Goal: Task Accomplishment & Management: Complete application form

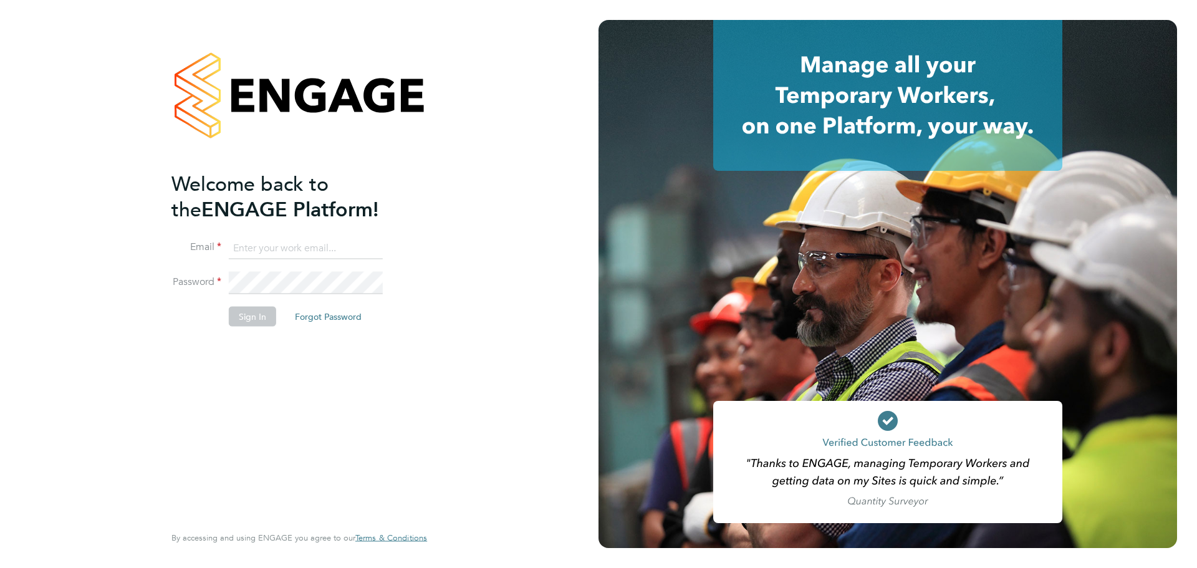
click at [299, 250] on input at bounding box center [306, 248] width 154 height 22
type input "omarbug@hotmail.com"
click at [253, 318] on button "Sign In" at bounding box center [252, 317] width 47 height 20
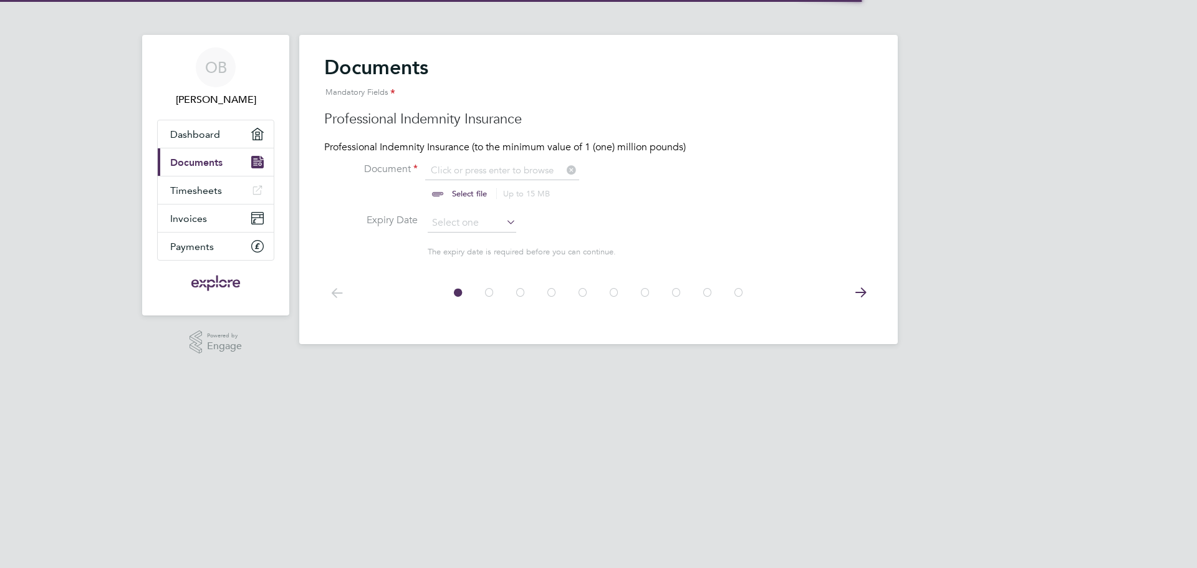
scroll to position [17, 155]
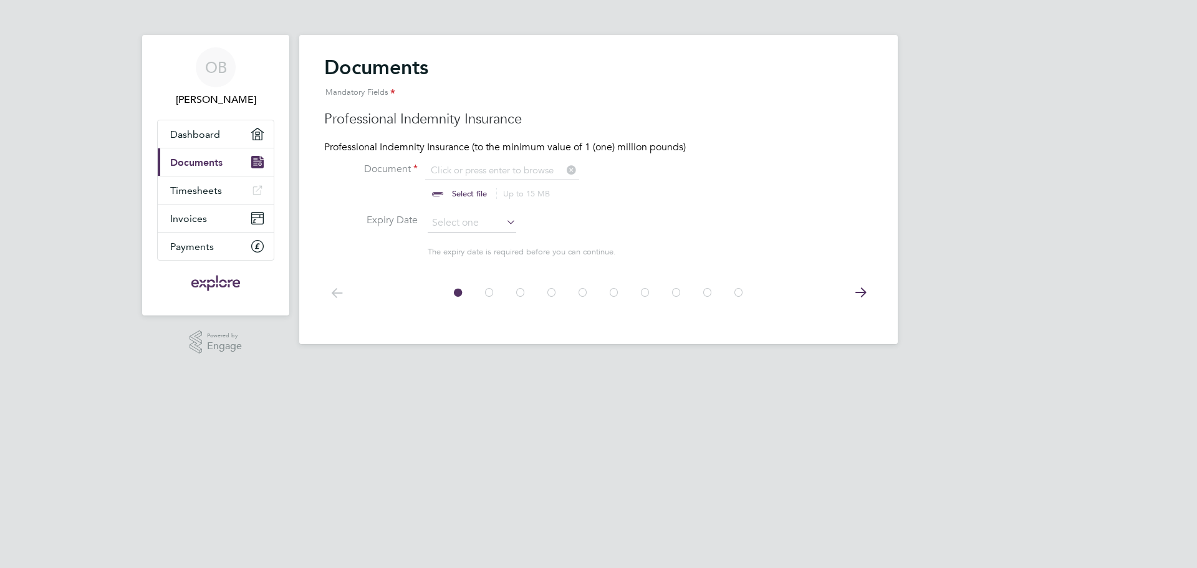
click at [500, 173] on input "file" at bounding box center [481, 182] width 196 height 37
type input "C:\fakepath\Certificado_01.PDF"
click at [456, 220] on input at bounding box center [472, 223] width 89 height 19
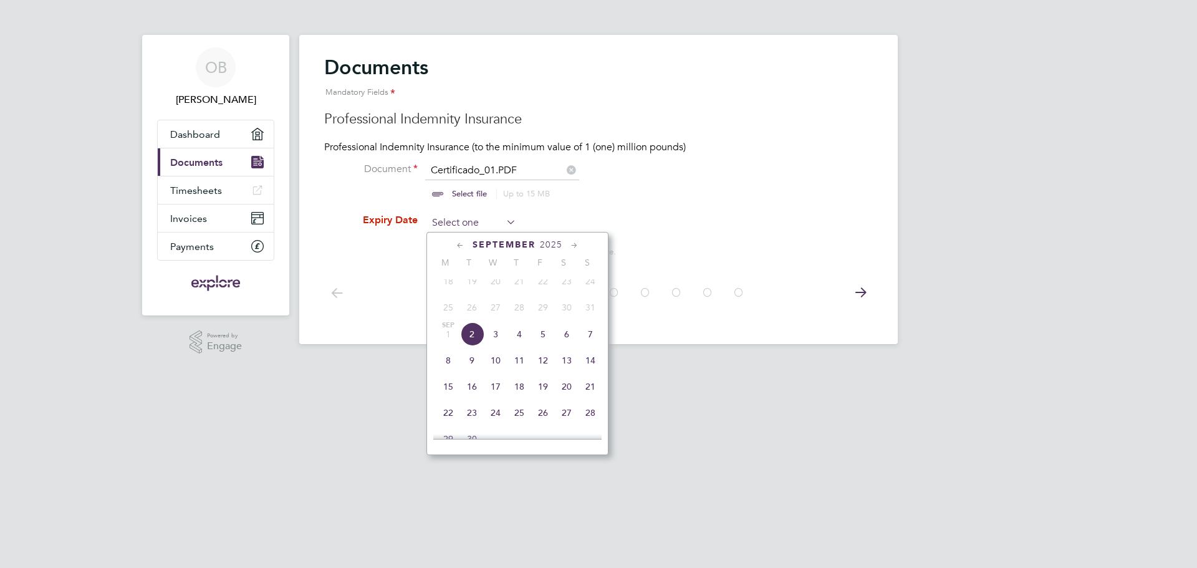
click at [456, 220] on input at bounding box center [472, 223] width 89 height 19
click at [577, 242] on icon at bounding box center [575, 246] width 12 height 14
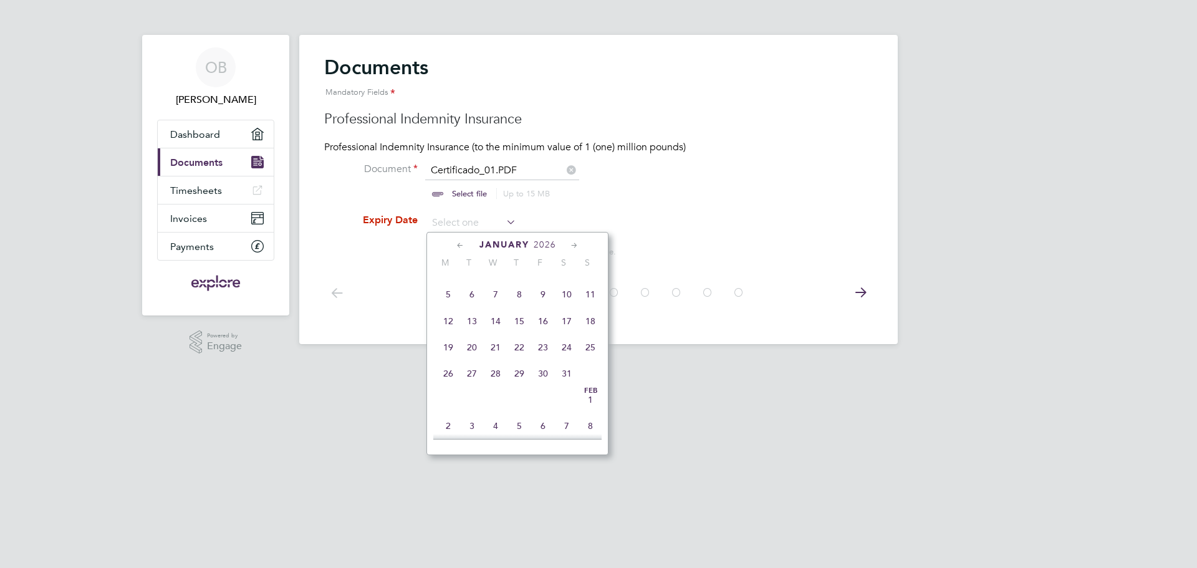
click at [577, 242] on icon at bounding box center [575, 246] width 12 height 14
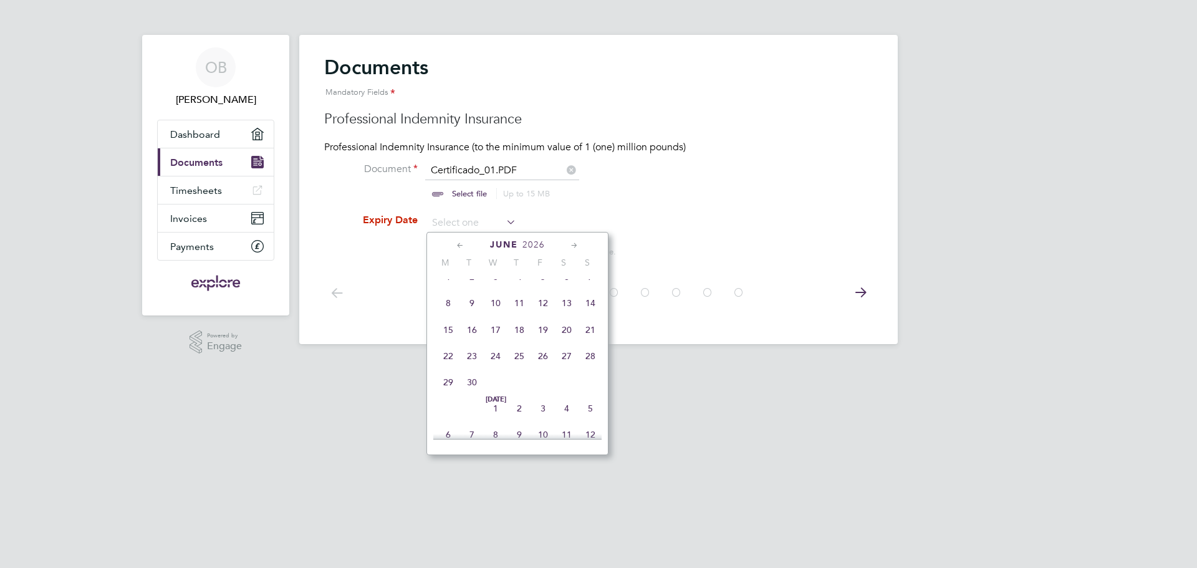
click at [577, 242] on icon at bounding box center [575, 246] width 12 height 14
click at [496, 363] on span "26" at bounding box center [496, 351] width 24 height 24
type input "[DATE]"
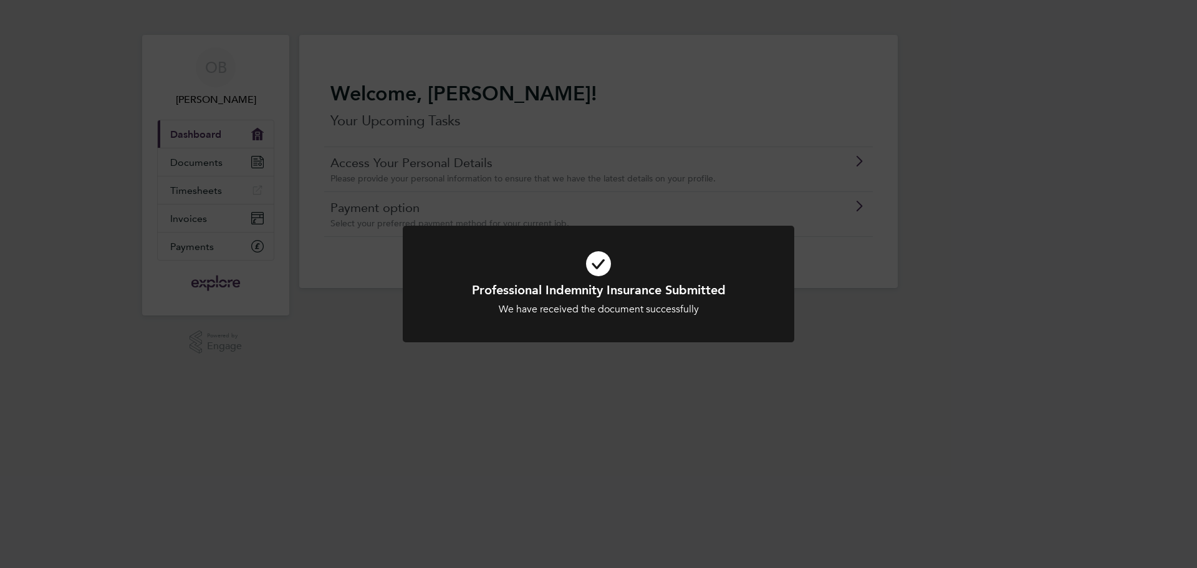
click at [599, 368] on div "Professional Indemnity Insurance Submitted We have received the document succes…" at bounding box center [598, 284] width 1197 height 568
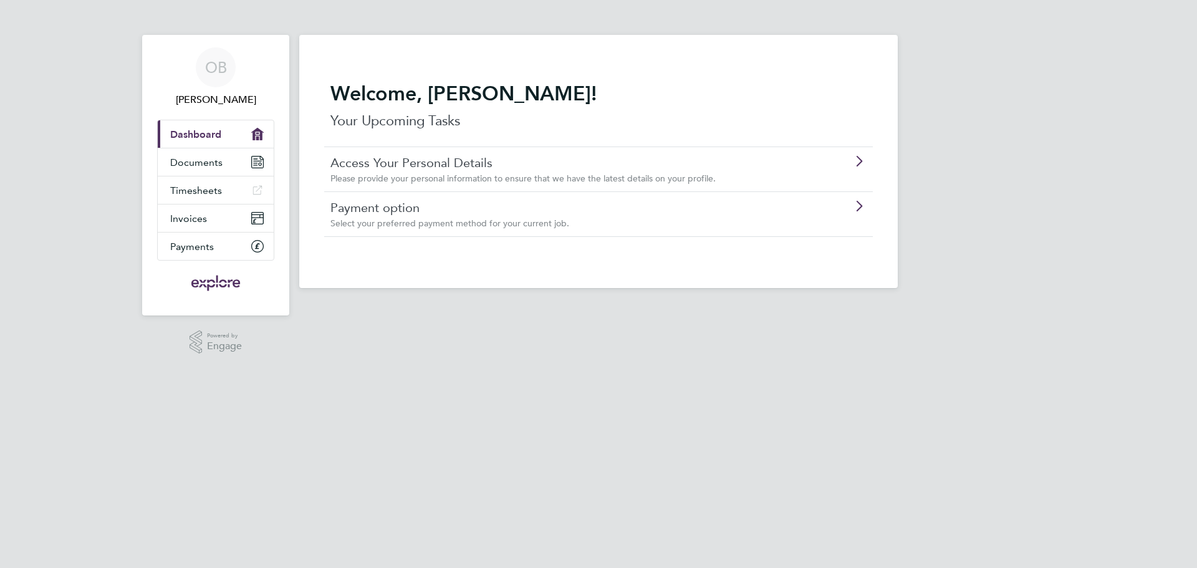
click at [415, 213] on link "Payment option" at bounding box center [563, 208] width 466 height 16
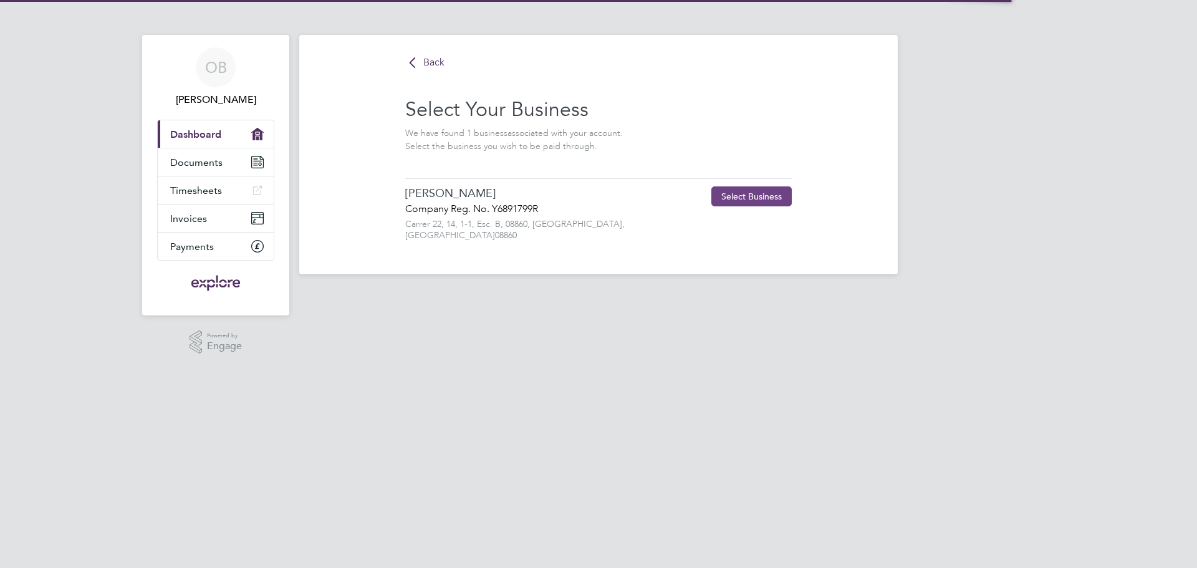
click at [739, 197] on button "Select Business" at bounding box center [751, 196] width 80 height 20
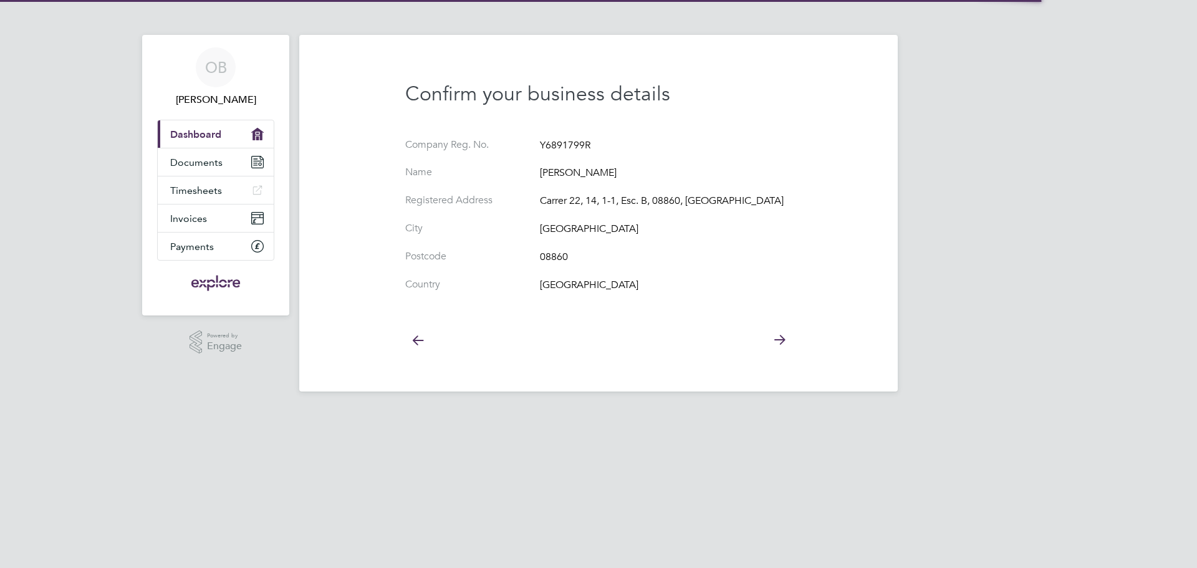
click at [412, 338] on icon at bounding box center [417, 340] width 25 height 28
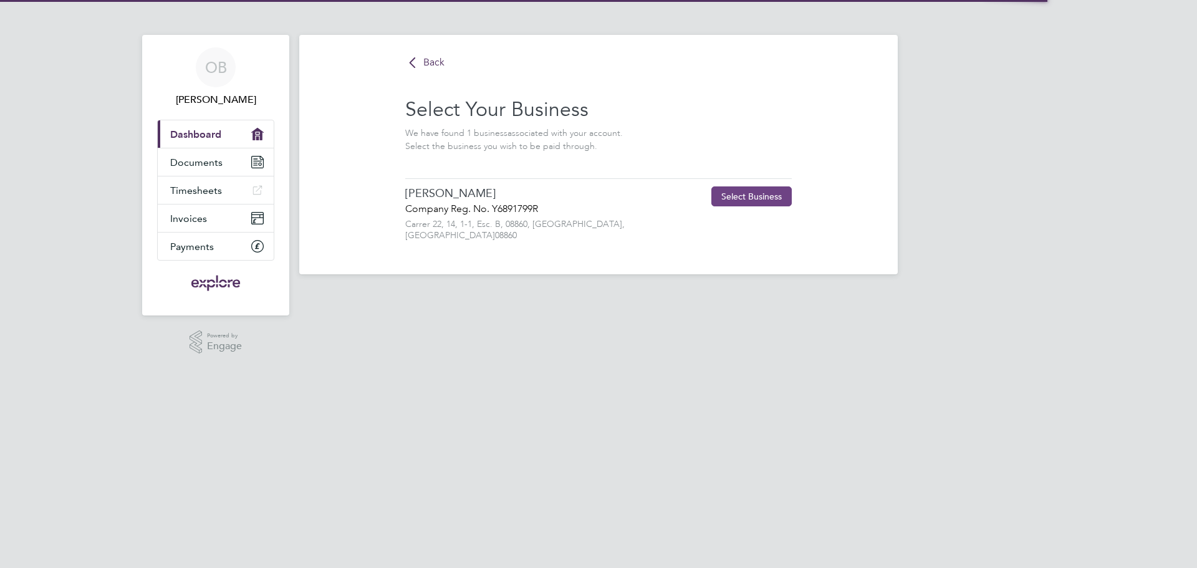
click at [756, 200] on button "Select Business" at bounding box center [751, 196] width 80 height 20
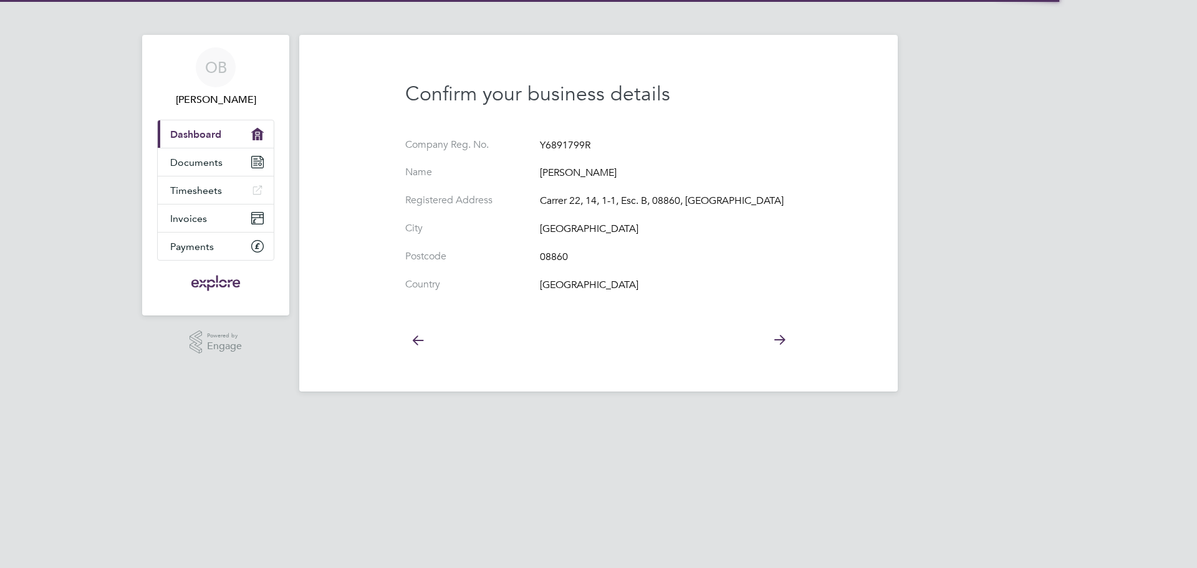
click at [778, 337] on icon at bounding box center [779, 340] width 25 height 28
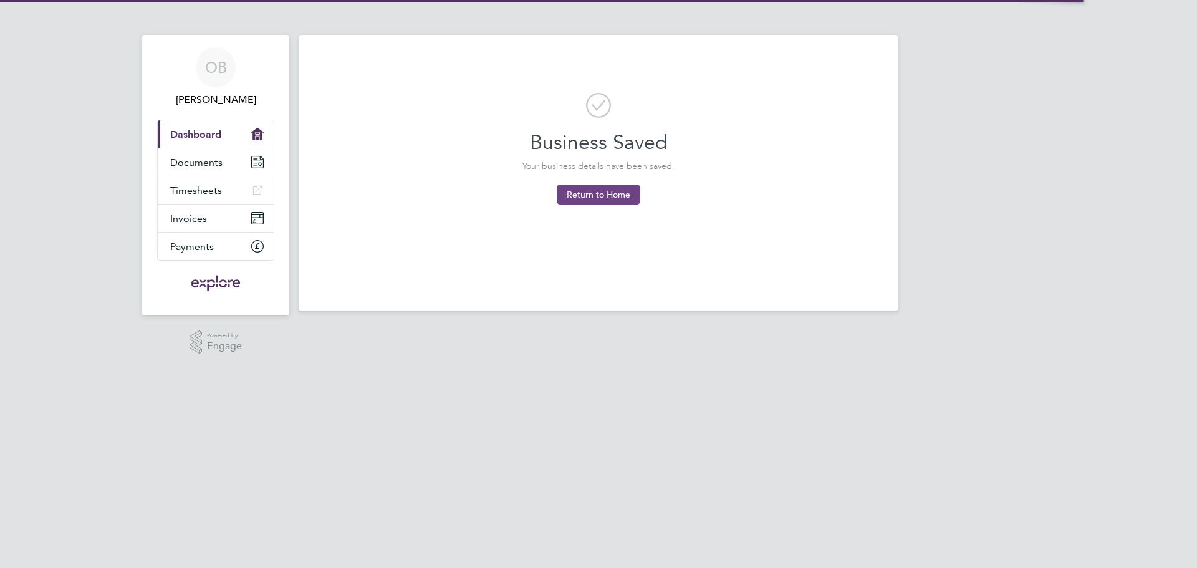
click at [605, 196] on button "Return to Home" at bounding box center [599, 195] width 84 height 20
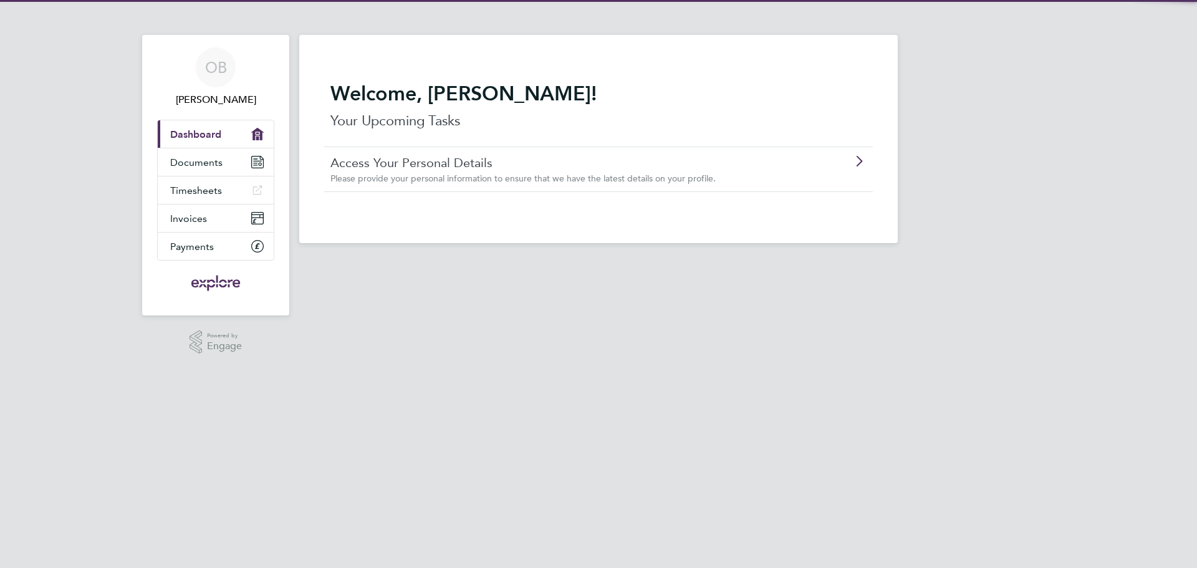
click at [426, 165] on link "Access Your Personal Details" at bounding box center [563, 163] width 466 height 16
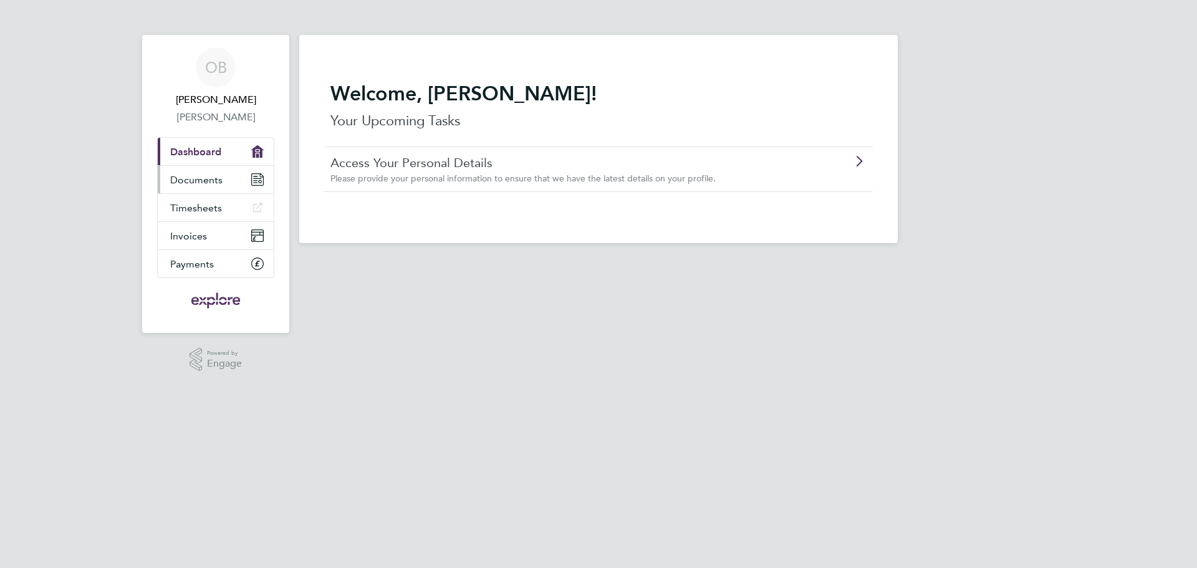
click at [206, 178] on span "Documents" at bounding box center [196, 180] width 52 height 12
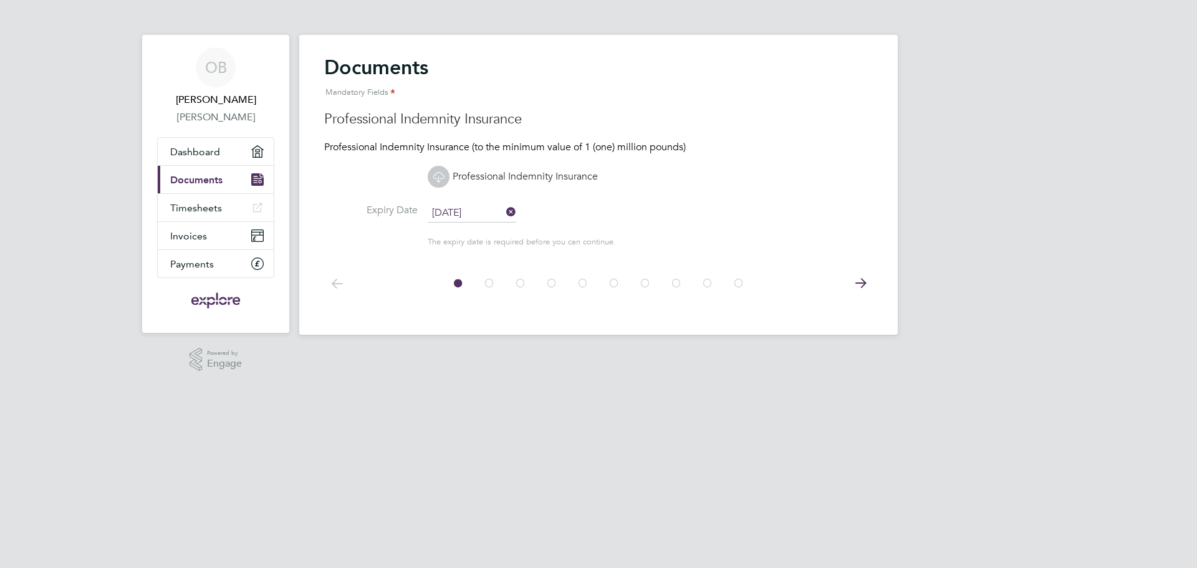
click at [860, 283] on icon at bounding box center [860, 283] width 25 height 28
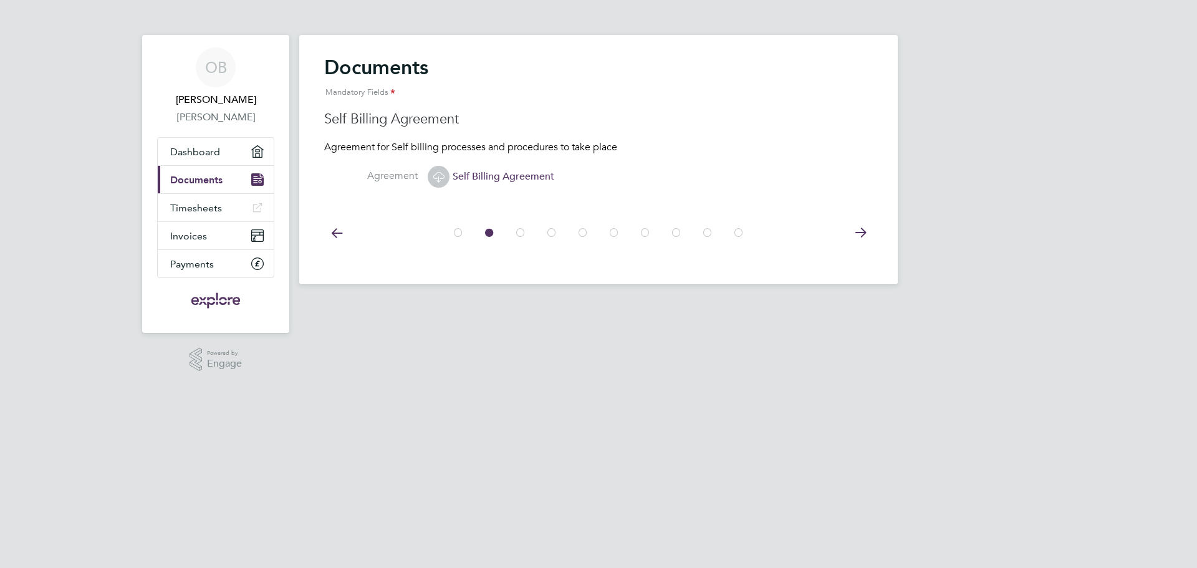
click at [860, 232] on icon at bounding box center [860, 233] width 25 height 28
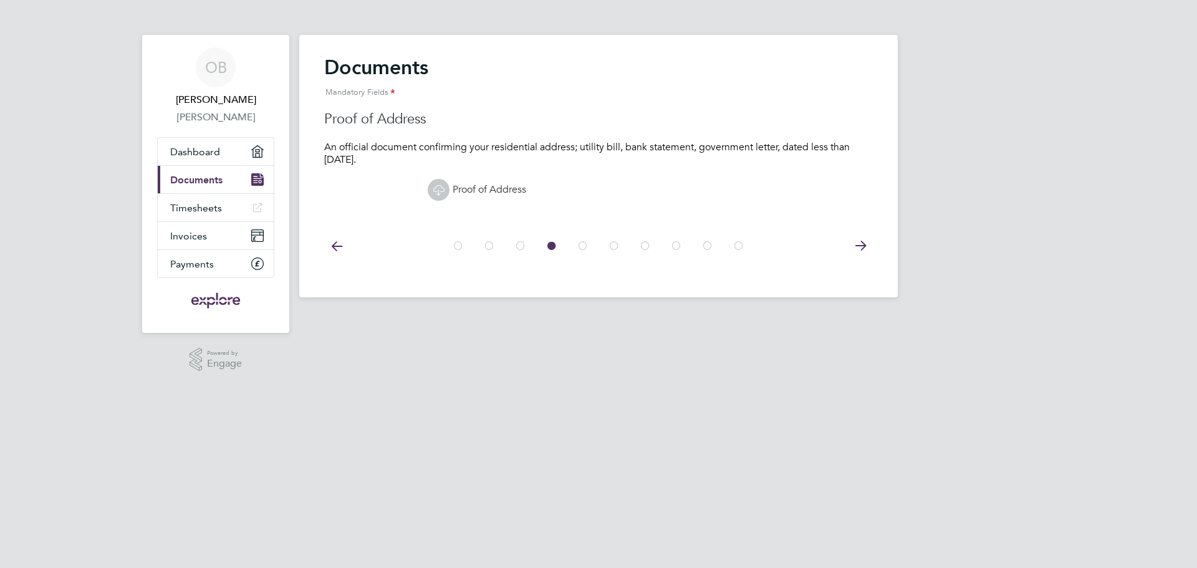
click at [860, 246] on icon at bounding box center [860, 246] width 25 height 28
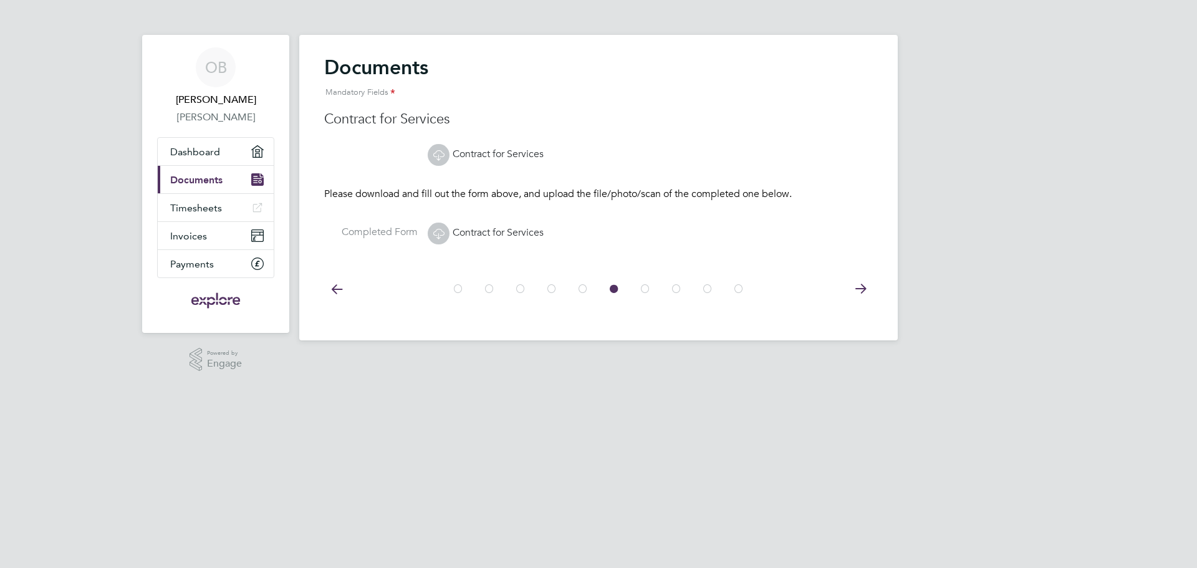
click at [860, 289] on icon at bounding box center [860, 289] width 25 height 28
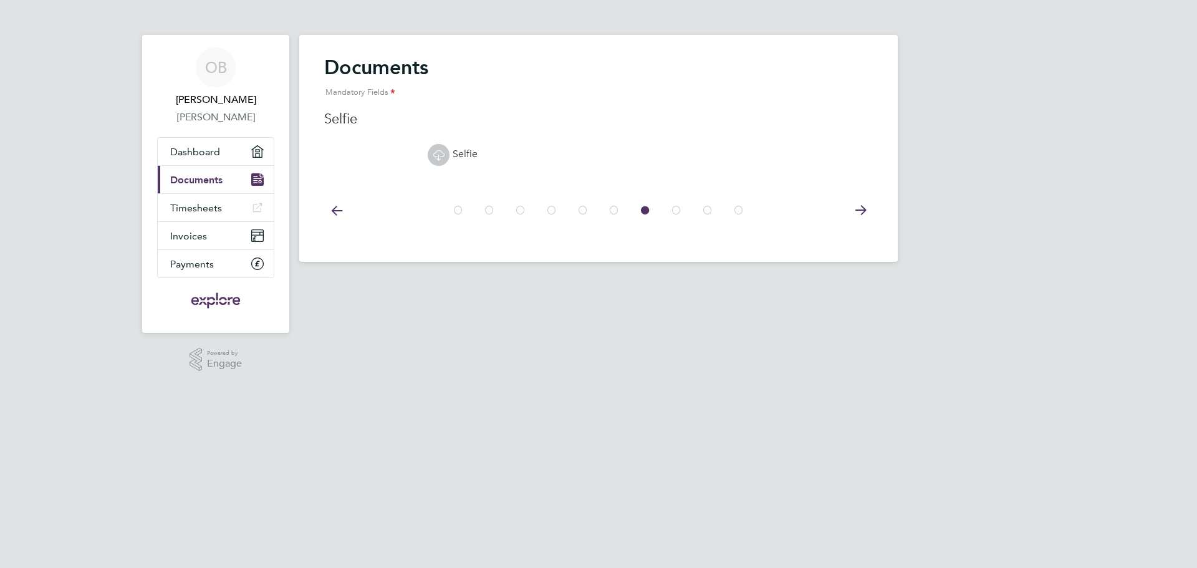
click at [862, 209] on icon at bounding box center [860, 210] width 25 height 28
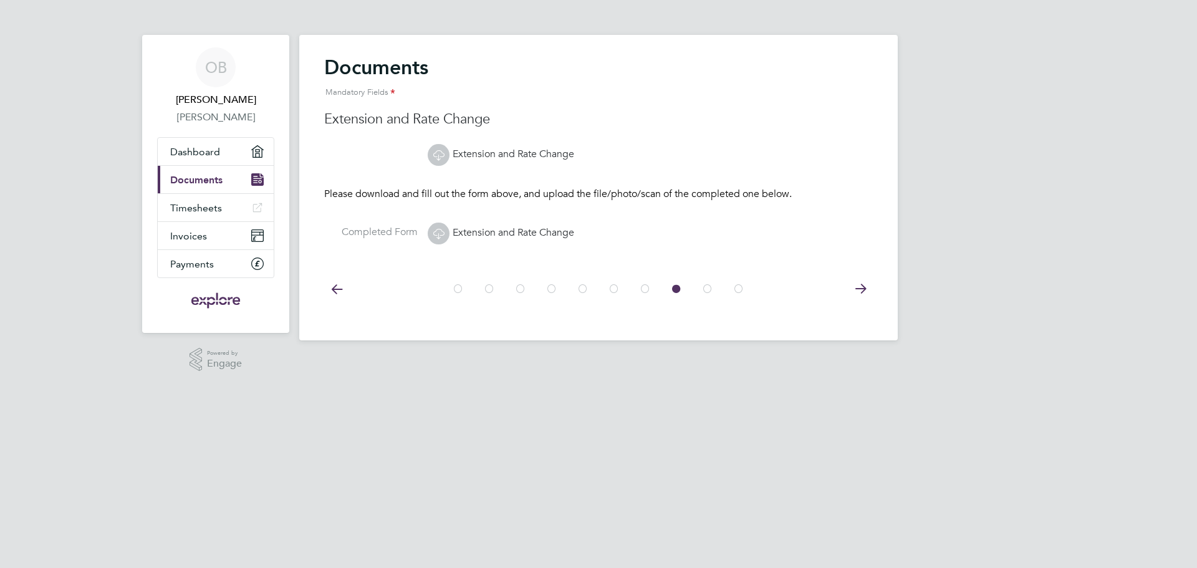
click at [860, 282] on icon at bounding box center [860, 289] width 25 height 28
click at [860, 277] on icon at bounding box center [860, 289] width 25 height 28
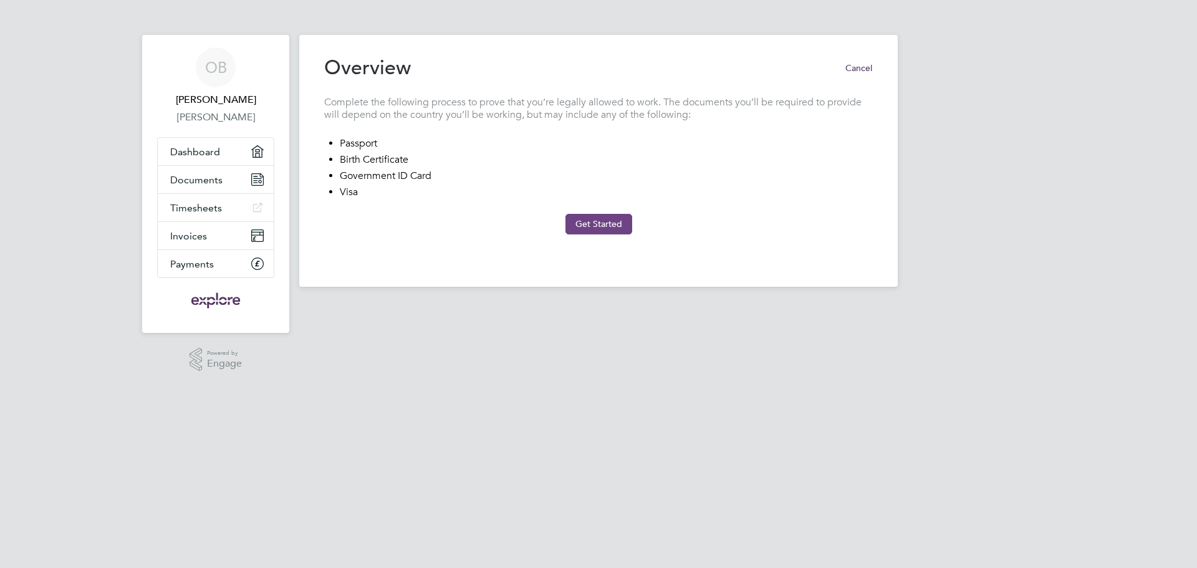
click at [610, 221] on button "Get Started" at bounding box center [599, 224] width 67 height 20
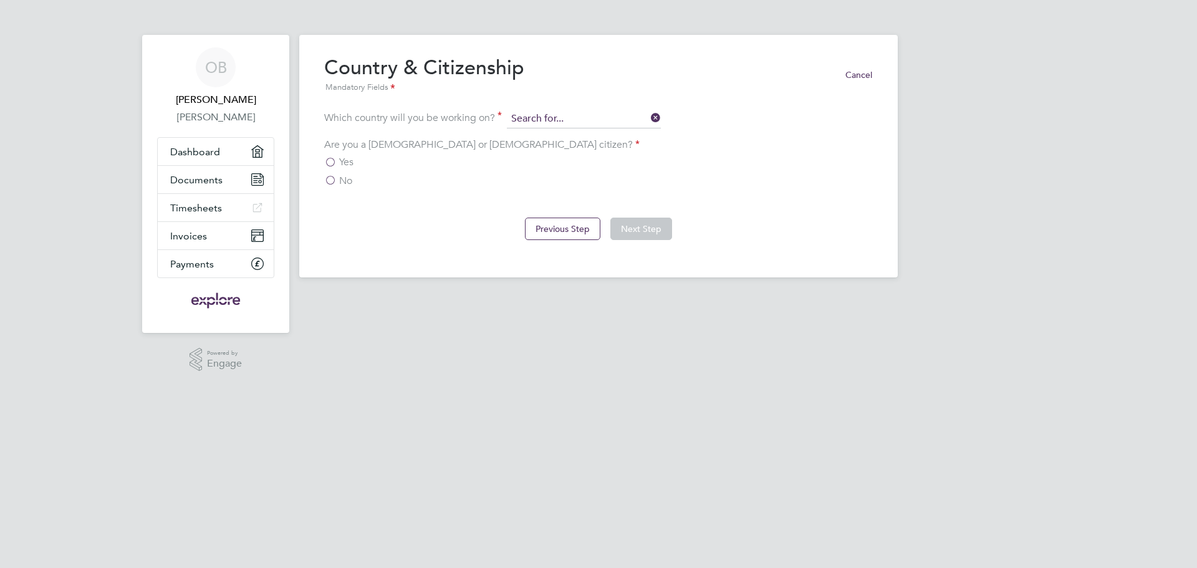
click at [557, 117] on input at bounding box center [584, 119] width 154 height 19
click at [549, 134] on li "Sp ain" at bounding box center [584, 136] width 155 height 17
type input "[GEOGRAPHIC_DATA]"
click at [338, 176] on label "from somewhere else" at bounding box center [379, 176] width 110 height 12
click at [0, 0] on input "from somewhere else" at bounding box center [0, 0] width 0 height 0
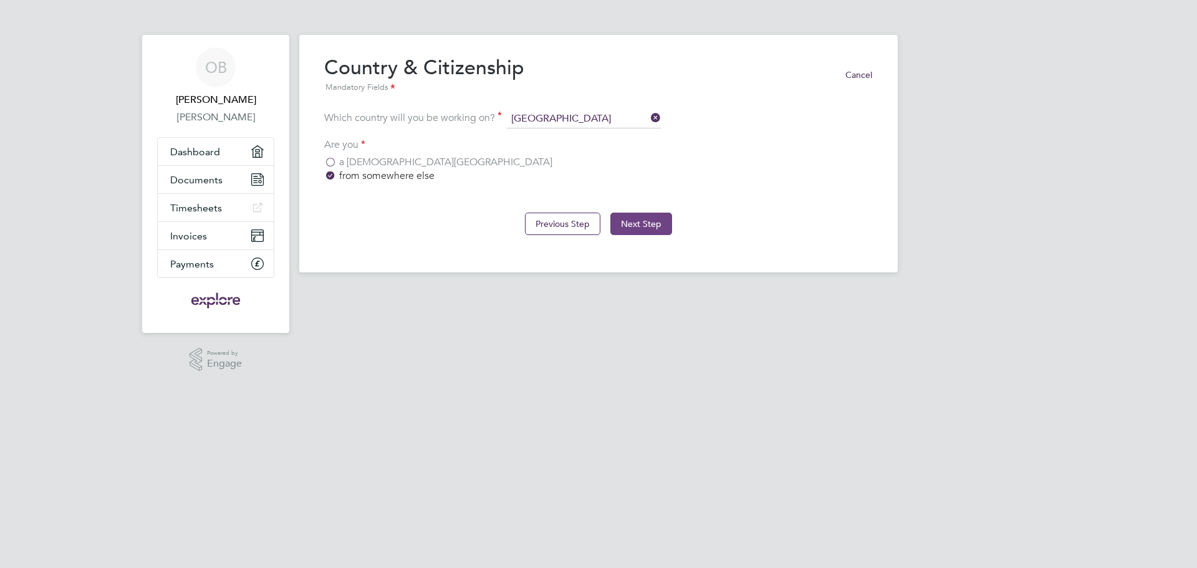
click at [652, 223] on button "Next Step" at bounding box center [641, 224] width 62 height 22
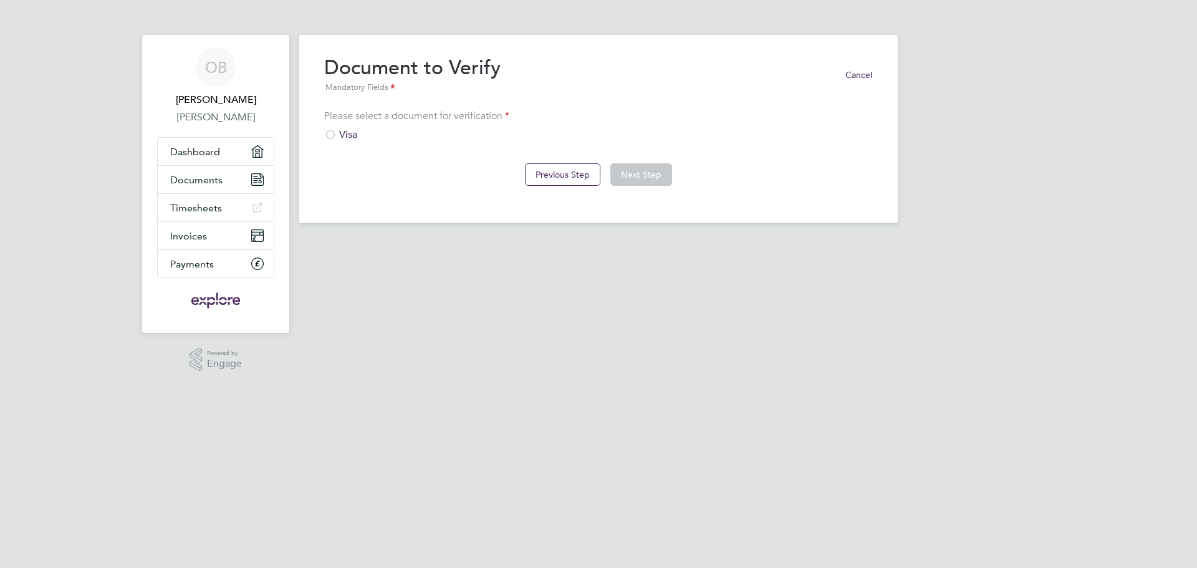
click at [347, 132] on div "Visa" at bounding box center [598, 134] width 549 height 13
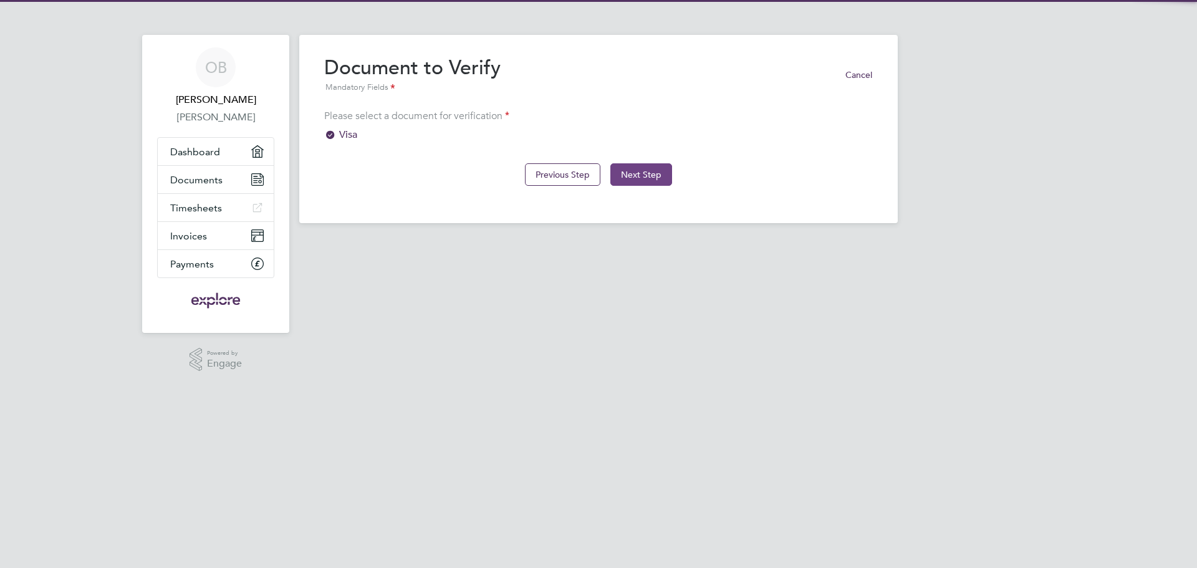
click at [648, 170] on button "Next Step" at bounding box center [641, 174] width 62 height 22
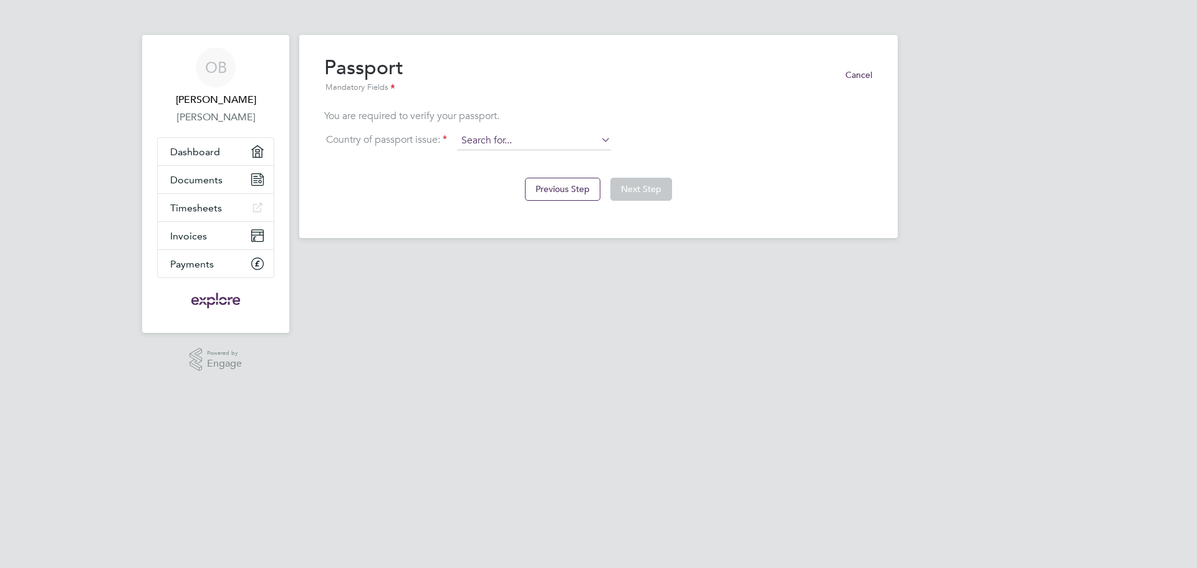
click at [508, 147] on input at bounding box center [534, 141] width 154 height 19
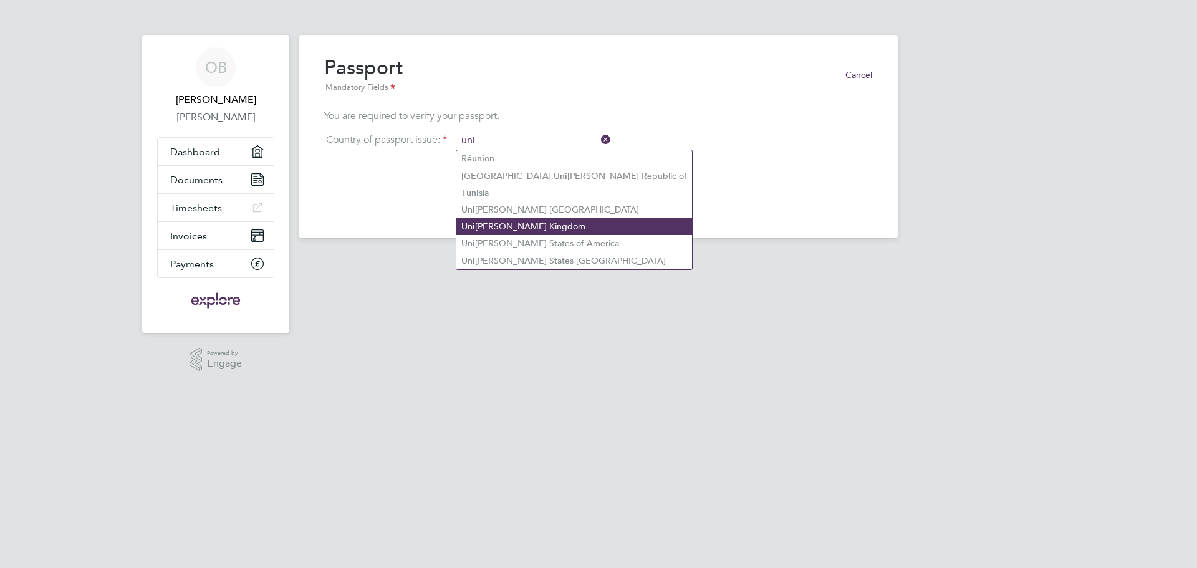
click at [513, 218] on li "Uni ted Kingdom" at bounding box center [574, 226] width 236 height 17
type input "[GEOGRAPHIC_DATA]"
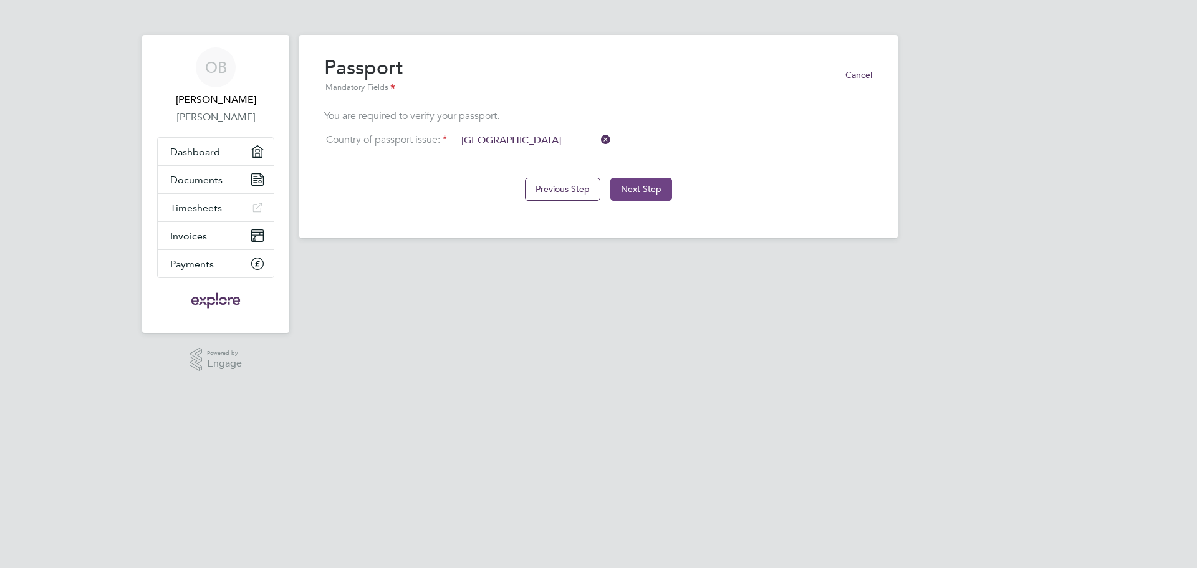
click at [635, 191] on button "Next Step" at bounding box center [641, 189] width 62 height 22
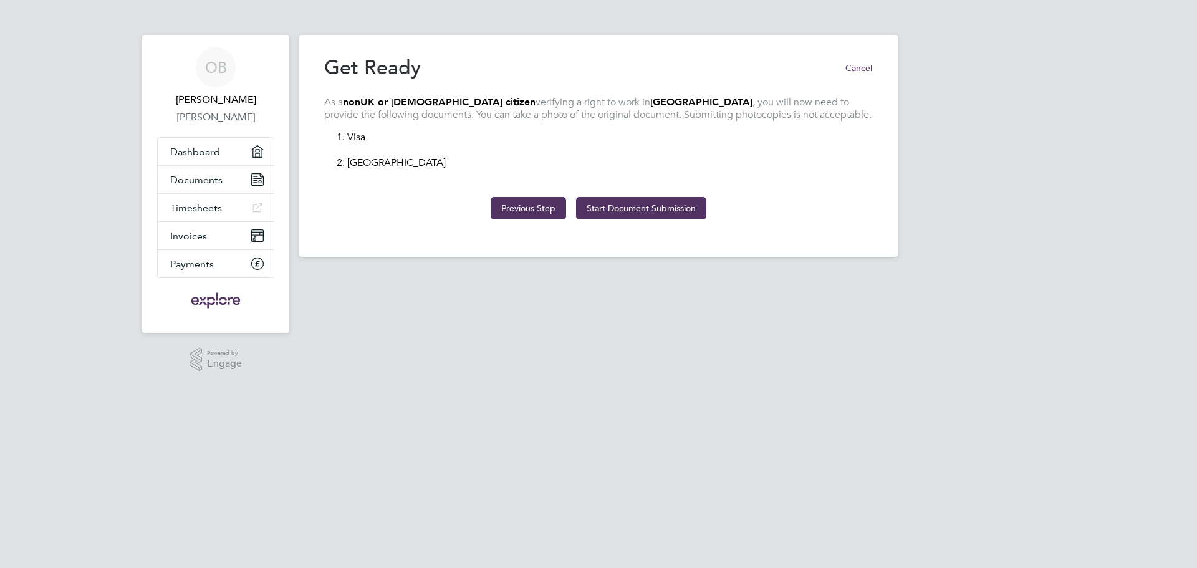
click at [521, 209] on button "Previous Step" at bounding box center [528, 208] width 75 height 22
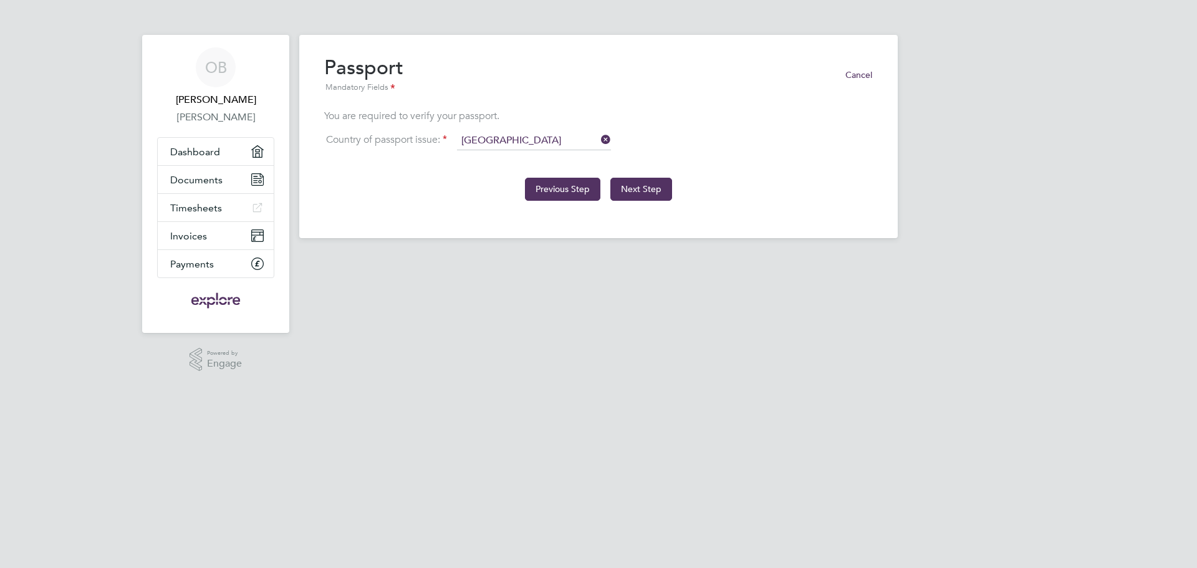
click at [554, 191] on button "Previous Step" at bounding box center [562, 189] width 75 height 22
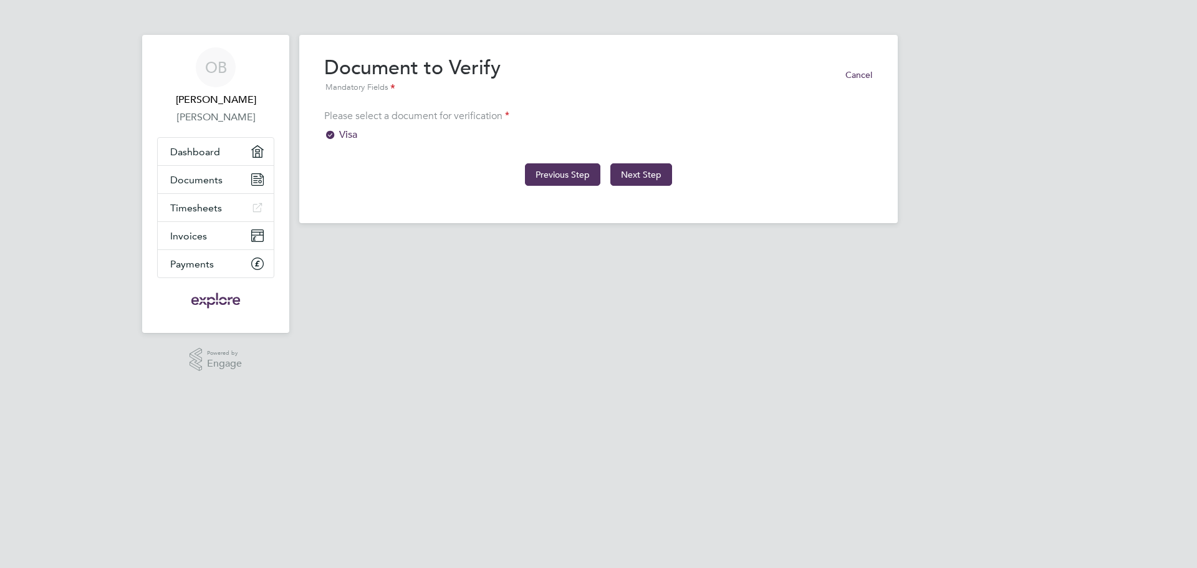
click at [554, 171] on button "Previous Step" at bounding box center [562, 174] width 75 height 22
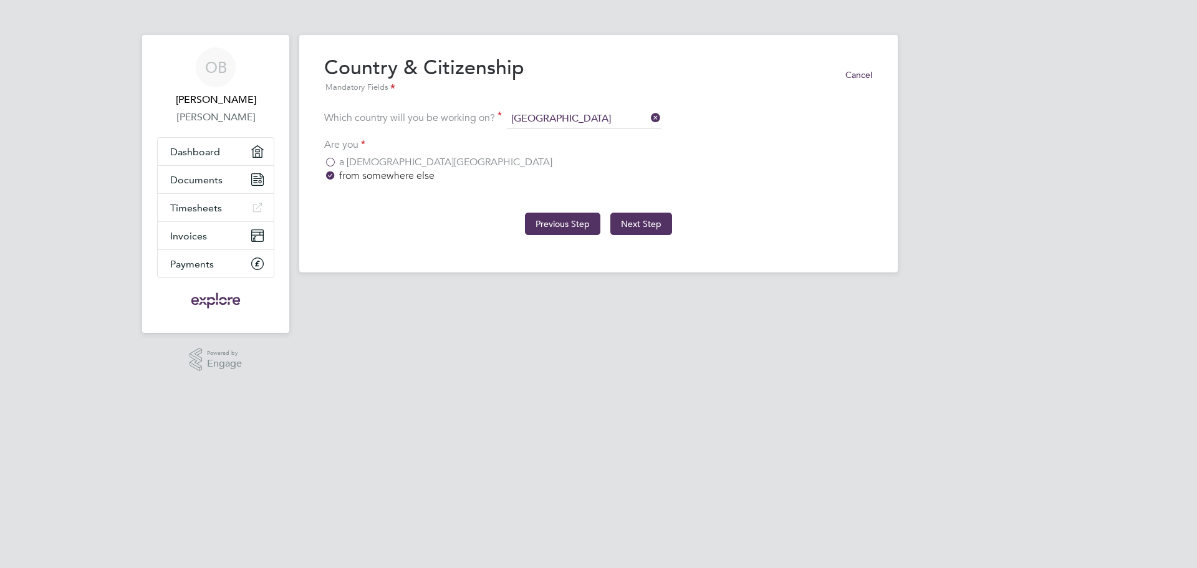
click at [569, 223] on button "Previous Step" at bounding box center [562, 224] width 75 height 22
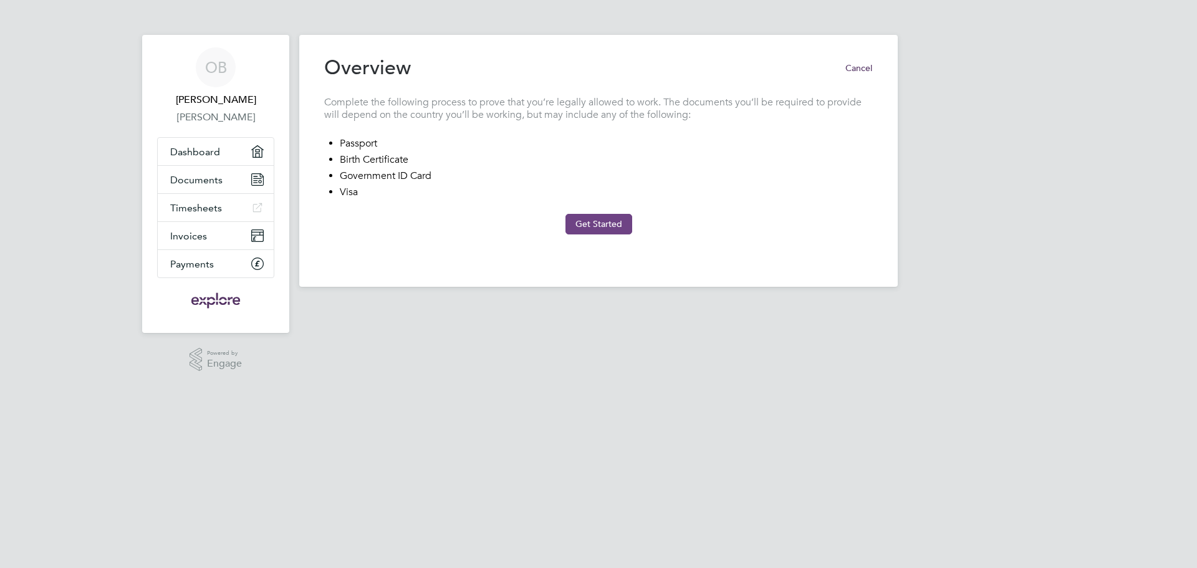
click at [597, 220] on button "Get Started" at bounding box center [599, 224] width 67 height 20
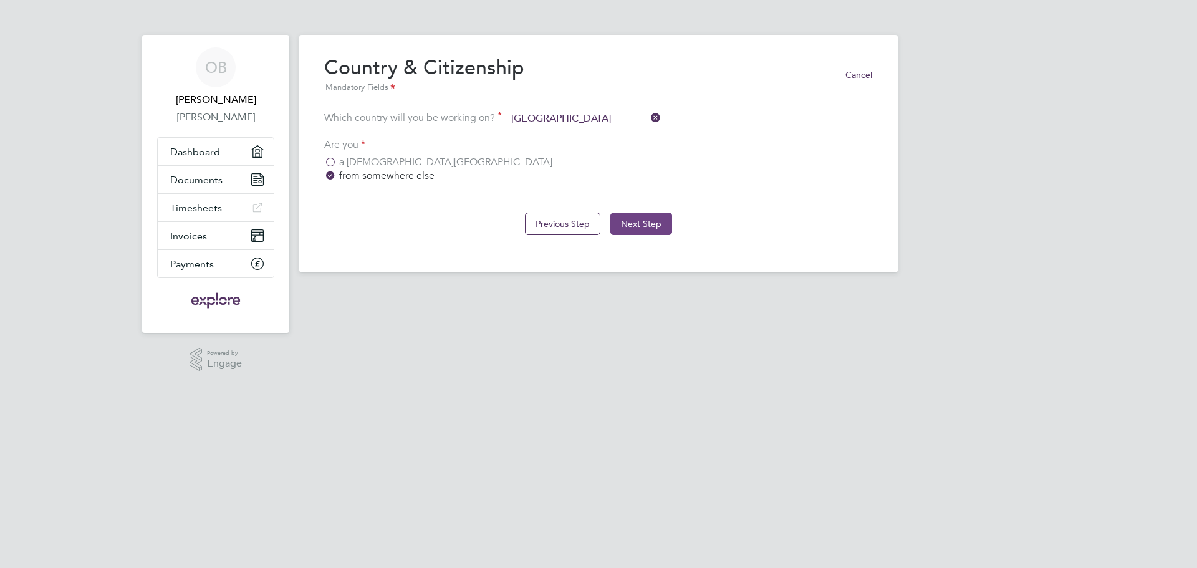
click at [646, 218] on button "Next Step" at bounding box center [641, 224] width 62 height 22
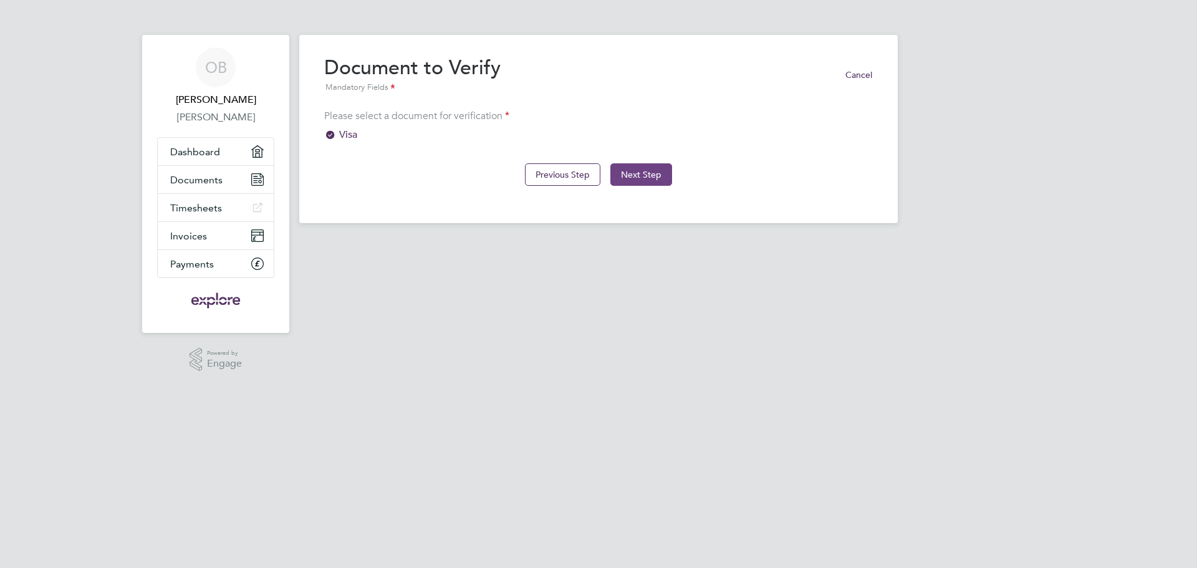
click at [640, 175] on button "Next Step" at bounding box center [641, 174] width 62 height 22
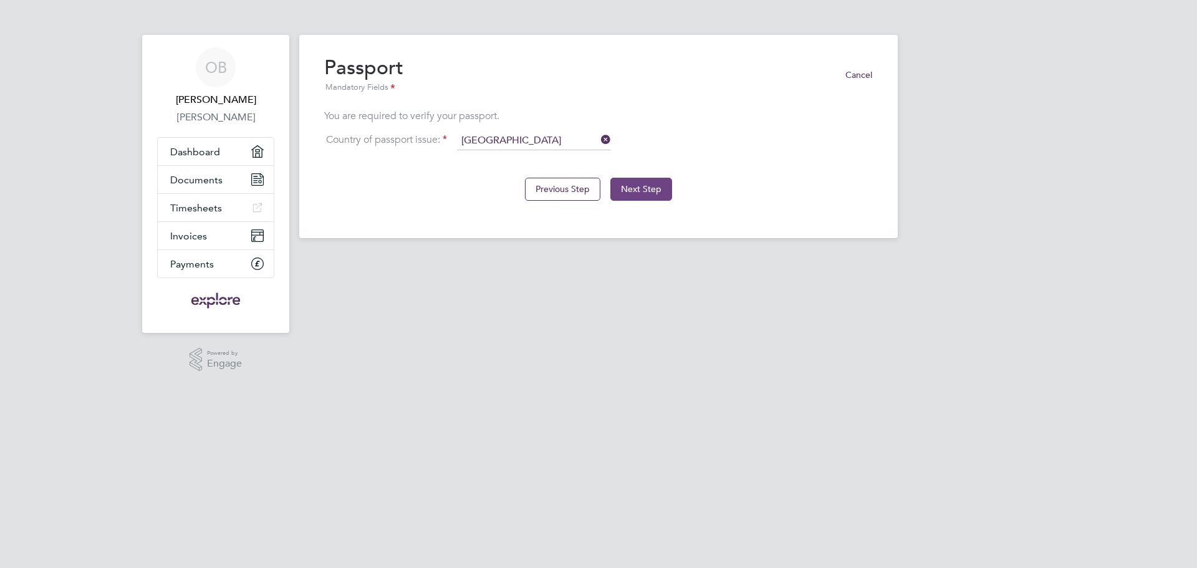
click at [638, 189] on button "Next Step" at bounding box center [641, 189] width 62 height 22
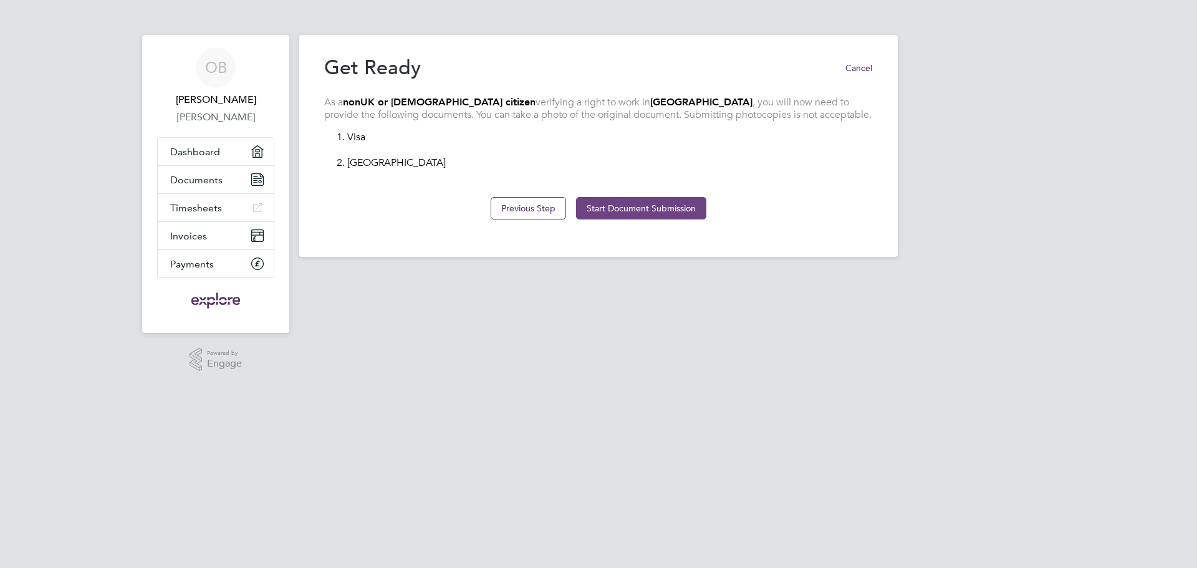
click at [649, 205] on button "Start Document Submission" at bounding box center [641, 208] width 130 height 22
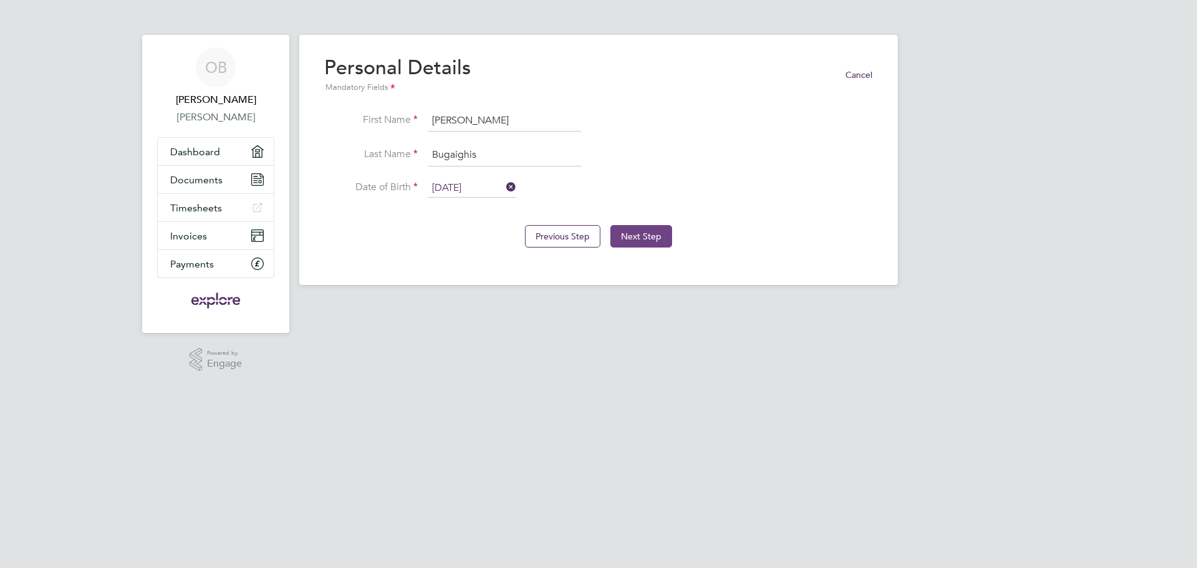
click at [638, 232] on button "Next Step" at bounding box center [641, 236] width 62 height 22
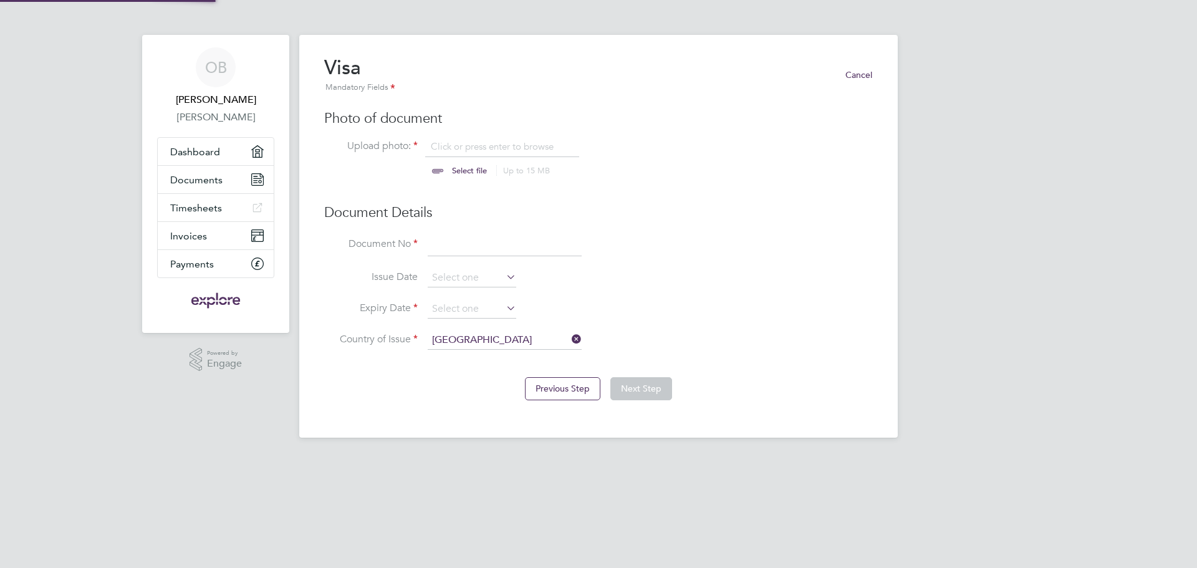
scroll to position [17, 155]
click at [468, 142] on input "file" at bounding box center [481, 158] width 196 height 37
type input "C:\fakepath\20250617_TIE front.jpg"
click at [452, 245] on input at bounding box center [505, 245] width 154 height 22
type input "Y6891799R"
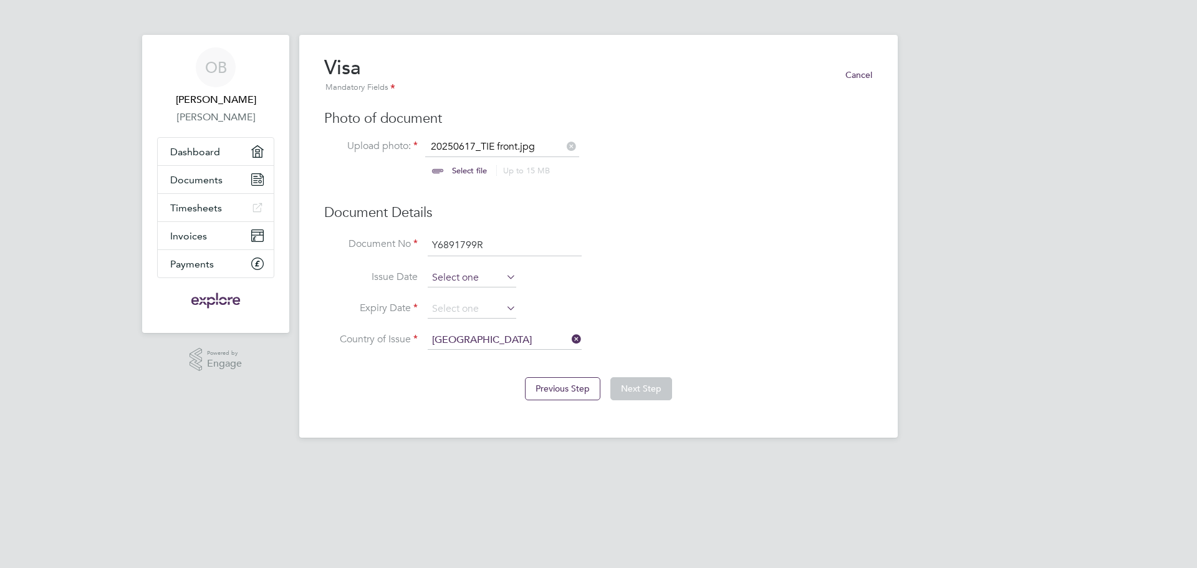
click at [453, 273] on input at bounding box center [472, 278] width 89 height 19
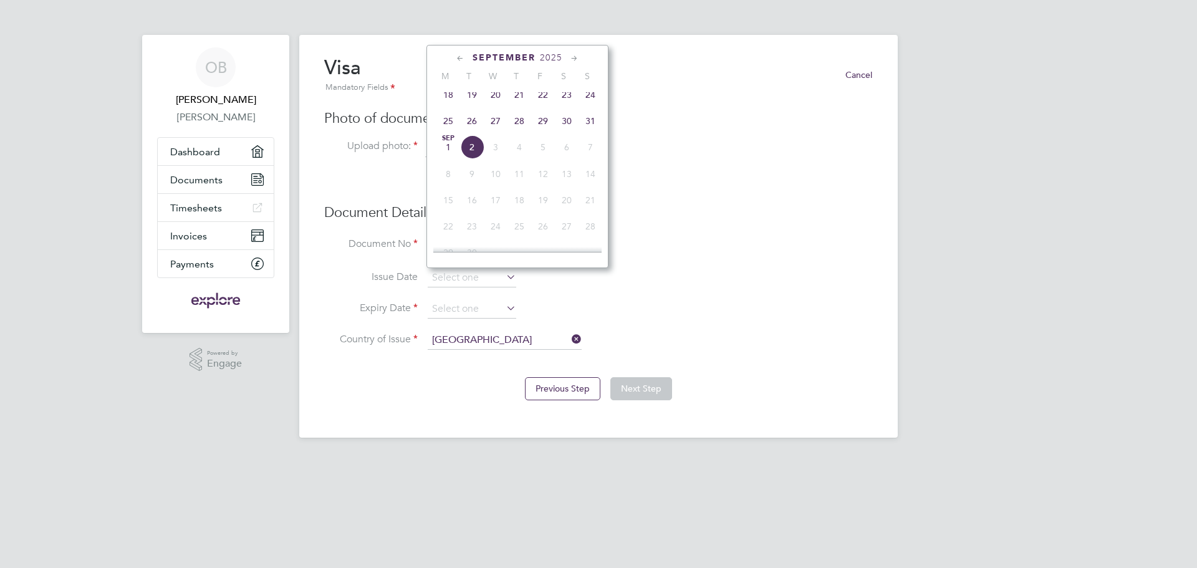
click at [458, 56] on icon at bounding box center [461, 59] width 12 height 14
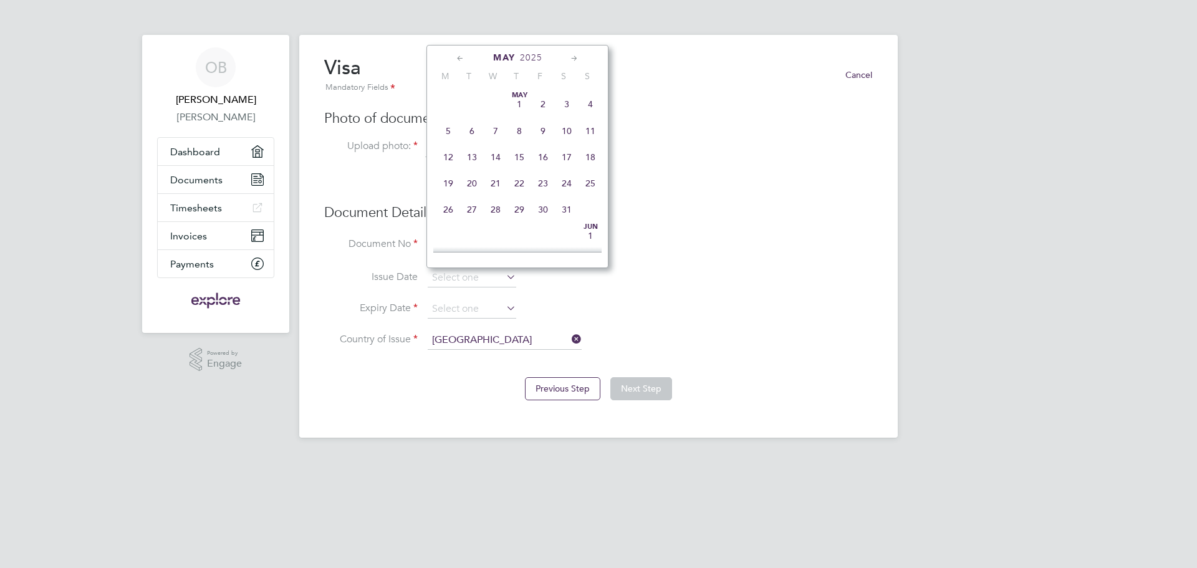
click at [517, 181] on span "22" at bounding box center [520, 183] width 24 height 24
type input "22 May 2025"
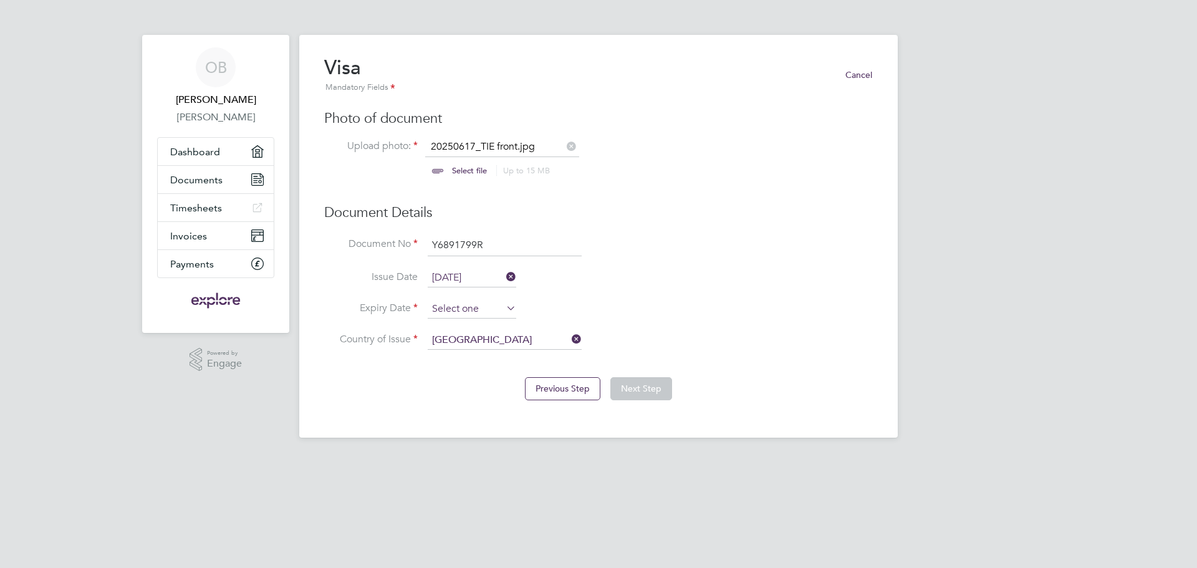
click at [471, 307] on input at bounding box center [472, 309] width 89 height 19
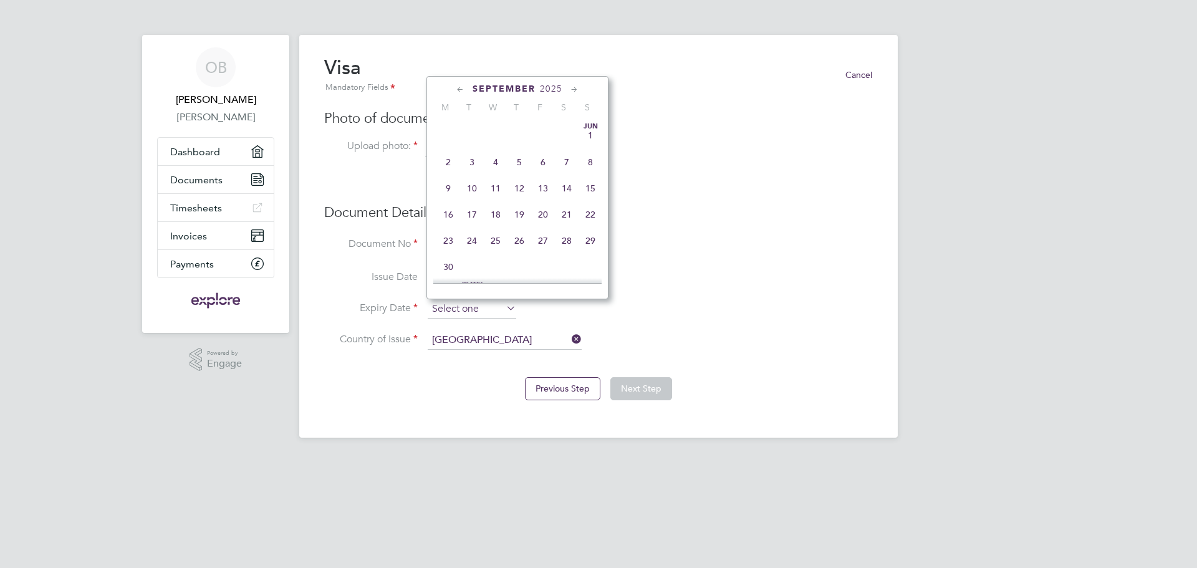
scroll to position [378, 0]
click at [556, 88] on span "2025" at bounding box center [551, 89] width 22 height 11
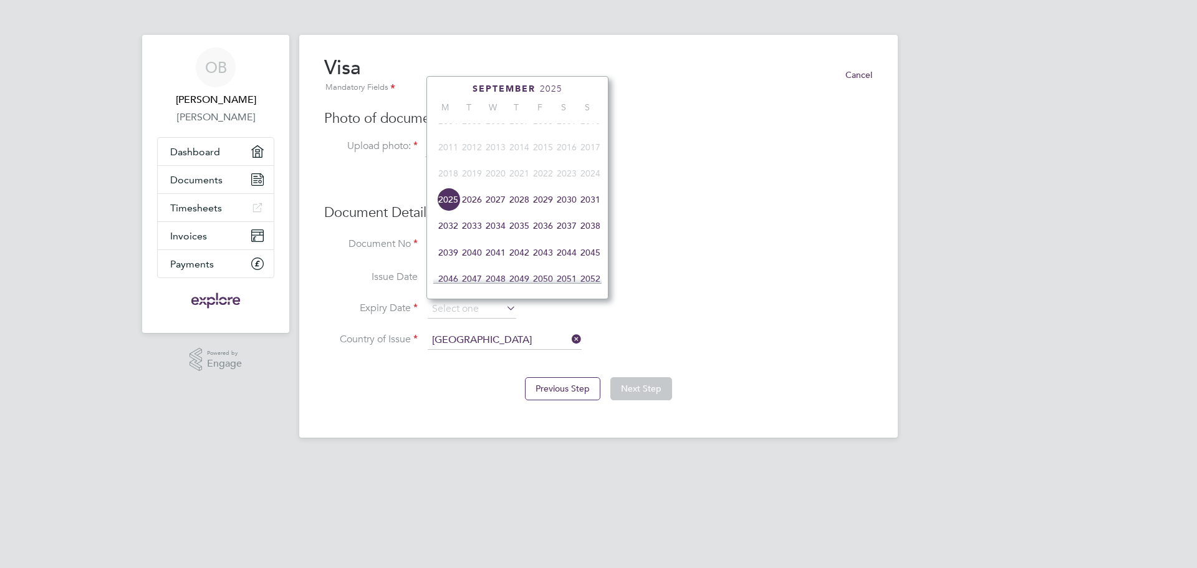
click at [519, 235] on span "2035" at bounding box center [520, 226] width 24 height 24
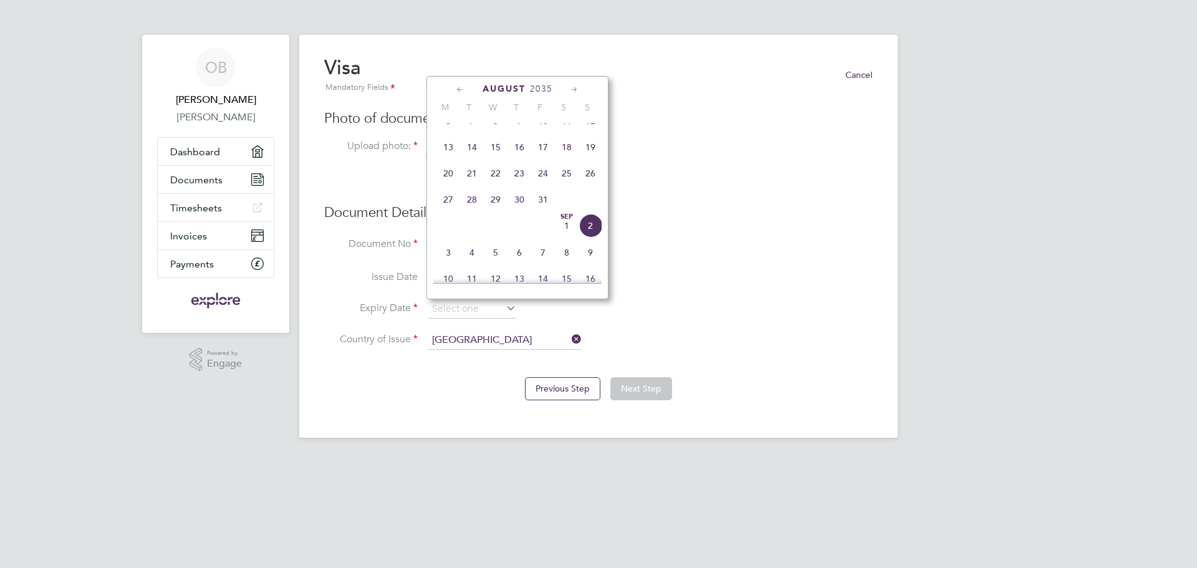
click at [459, 90] on icon at bounding box center [461, 90] width 12 height 14
click at [473, 213] on span "22" at bounding box center [472, 215] width 24 height 24
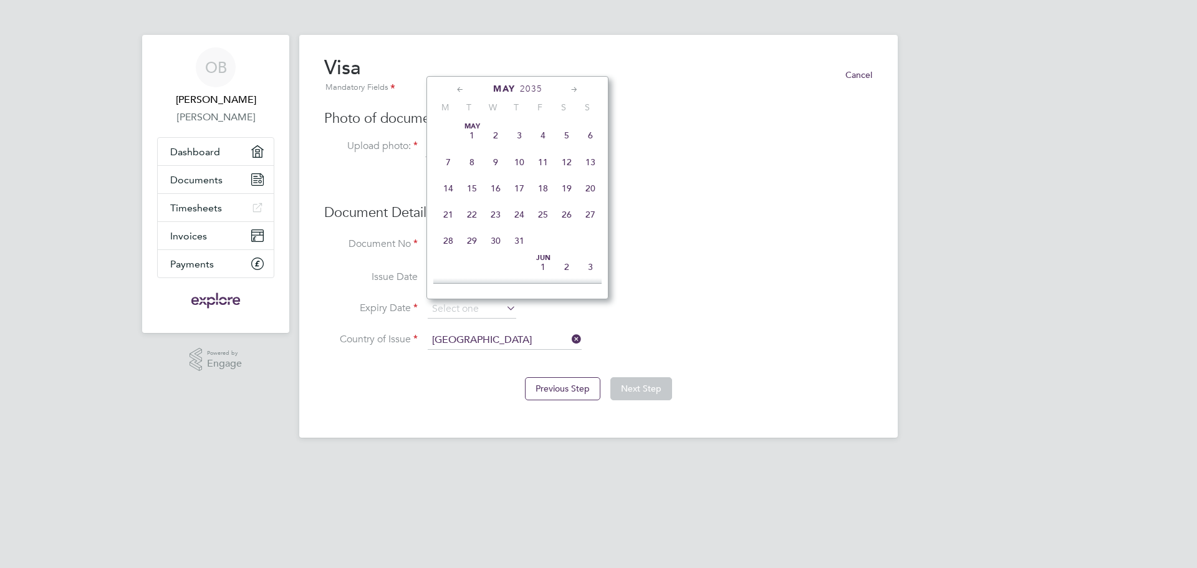
type input "22 May 2035"
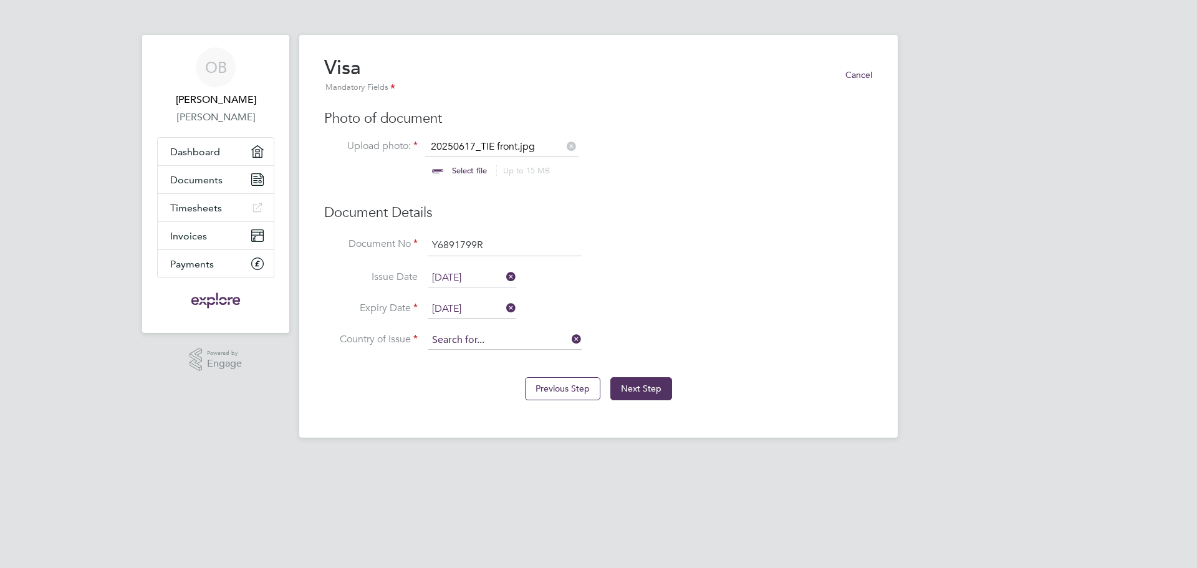
click at [498, 336] on input at bounding box center [505, 340] width 154 height 19
click at [451, 362] on li "Sp ain" at bounding box center [504, 358] width 155 height 17
type input "[GEOGRAPHIC_DATA]"
click at [652, 387] on button "Next Step" at bounding box center [641, 388] width 62 height 22
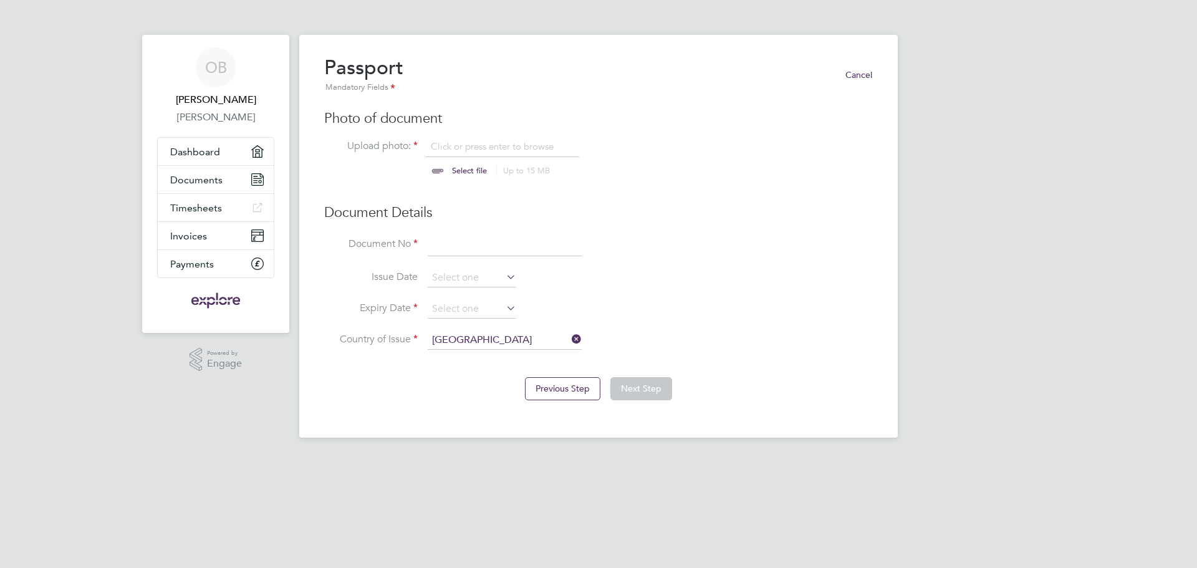
scroll to position [17, 155]
click at [445, 140] on input "file" at bounding box center [481, 158] width 196 height 37
type input "C:\fakepath\Passport_Omar Bugaighis.jpg"
click at [455, 247] on input at bounding box center [505, 245] width 154 height 22
type input "548009762"
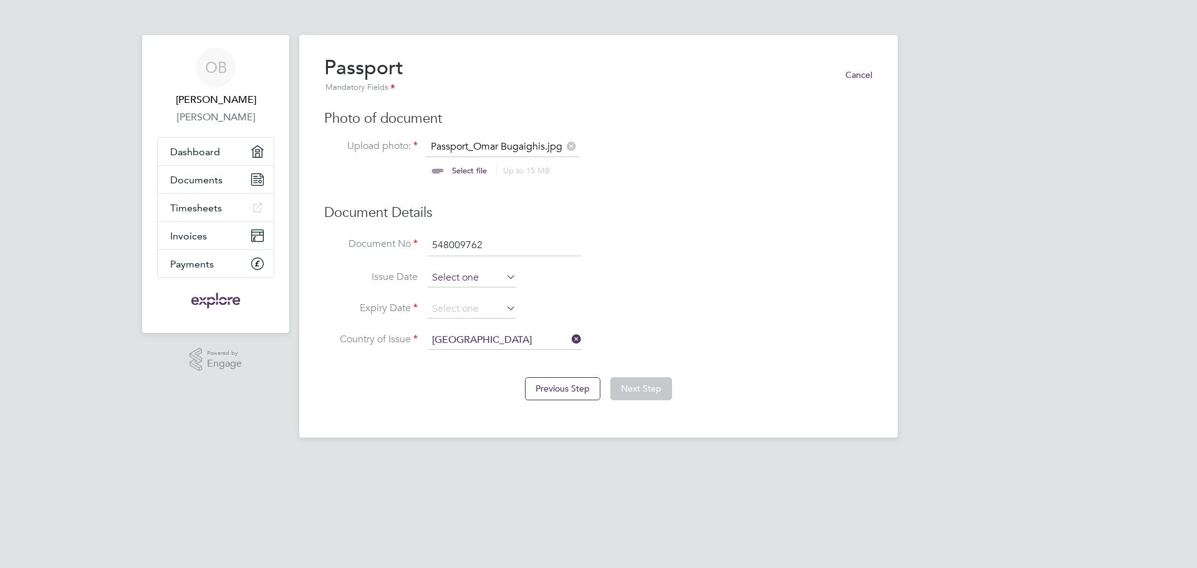
click at [456, 269] on input at bounding box center [472, 278] width 89 height 19
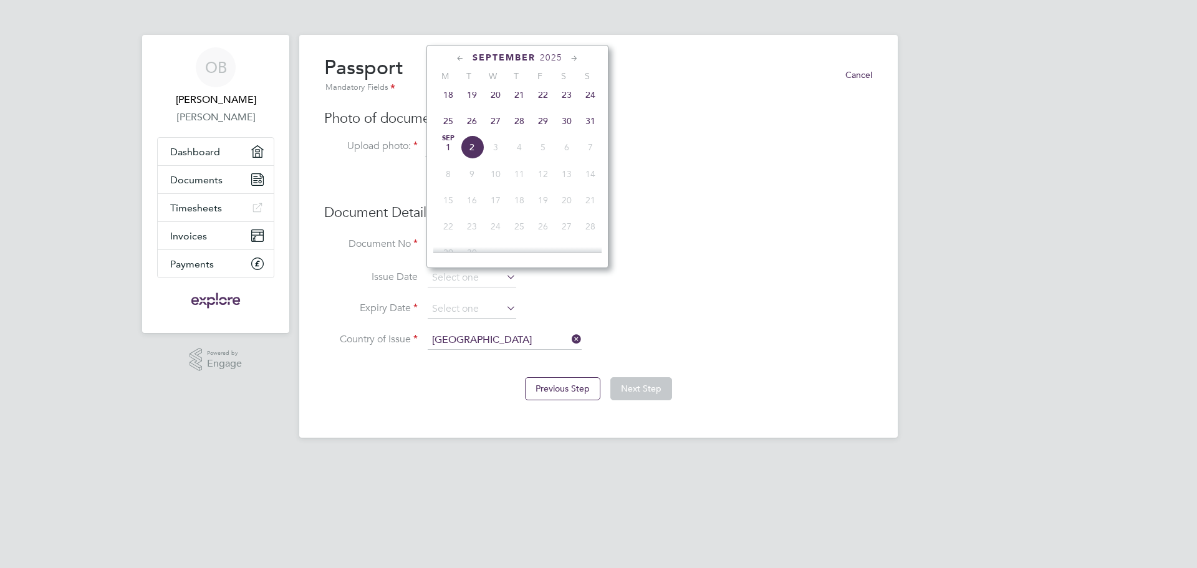
click at [555, 53] on span "2025" at bounding box center [551, 57] width 22 height 11
click at [585, 120] on span "2017" at bounding box center [591, 116] width 24 height 24
click at [573, 55] on icon at bounding box center [575, 59] width 12 height 14
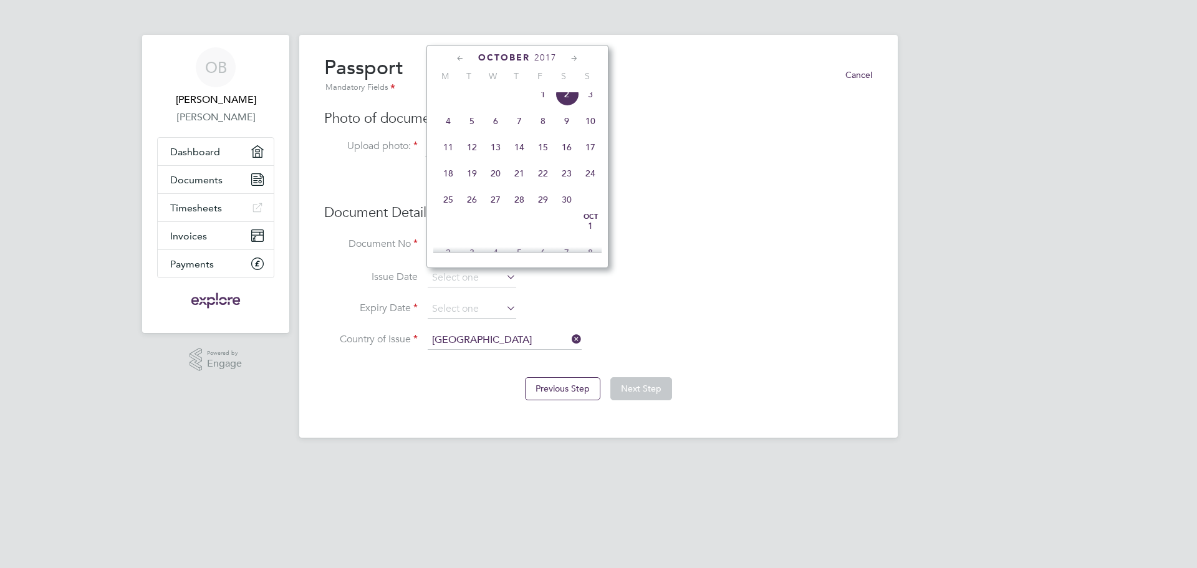
scroll to position [566, 0]
click at [445, 156] on span "9" at bounding box center [448, 144] width 24 height 24
type input "09 Oct 2017"
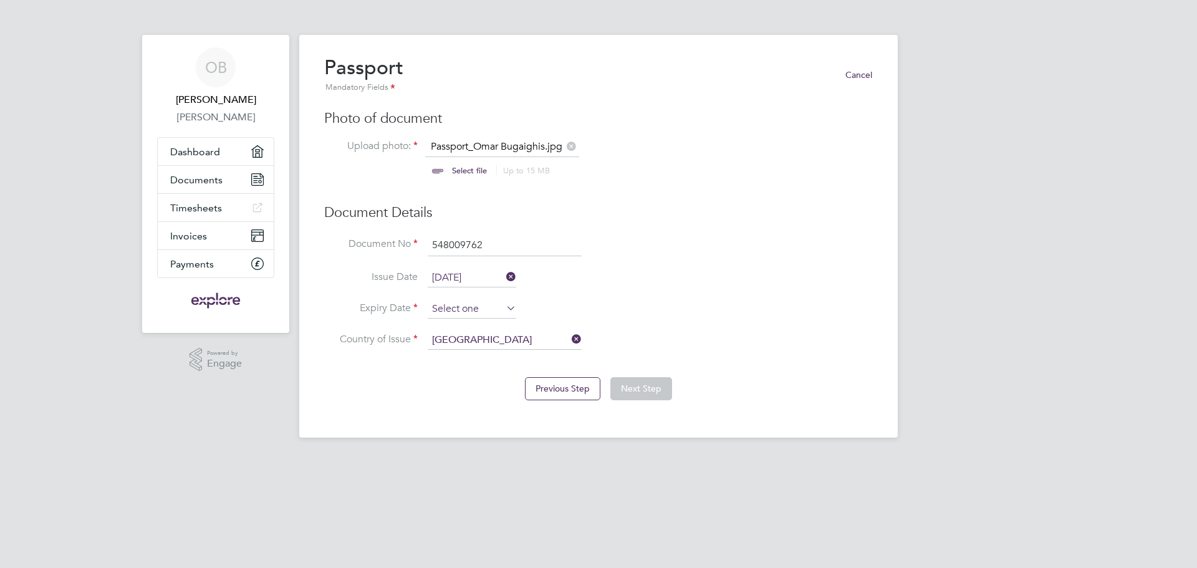
click at [460, 306] on input at bounding box center [472, 309] width 89 height 19
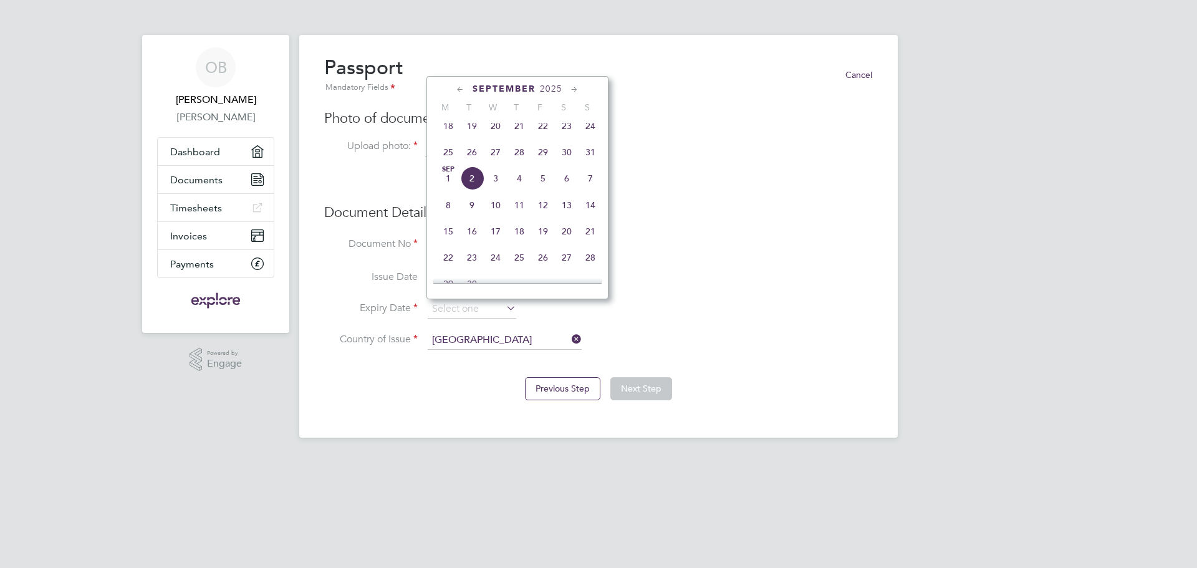
click at [551, 87] on span "2025" at bounding box center [551, 89] width 22 height 11
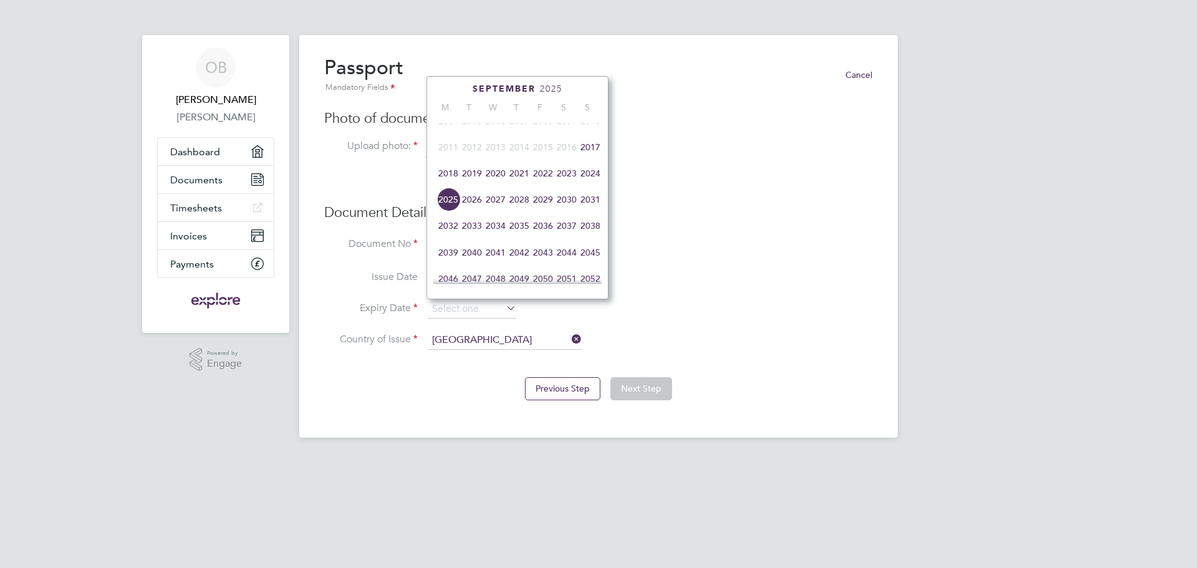
click at [516, 208] on span "2028" at bounding box center [520, 200] width 24 height 24
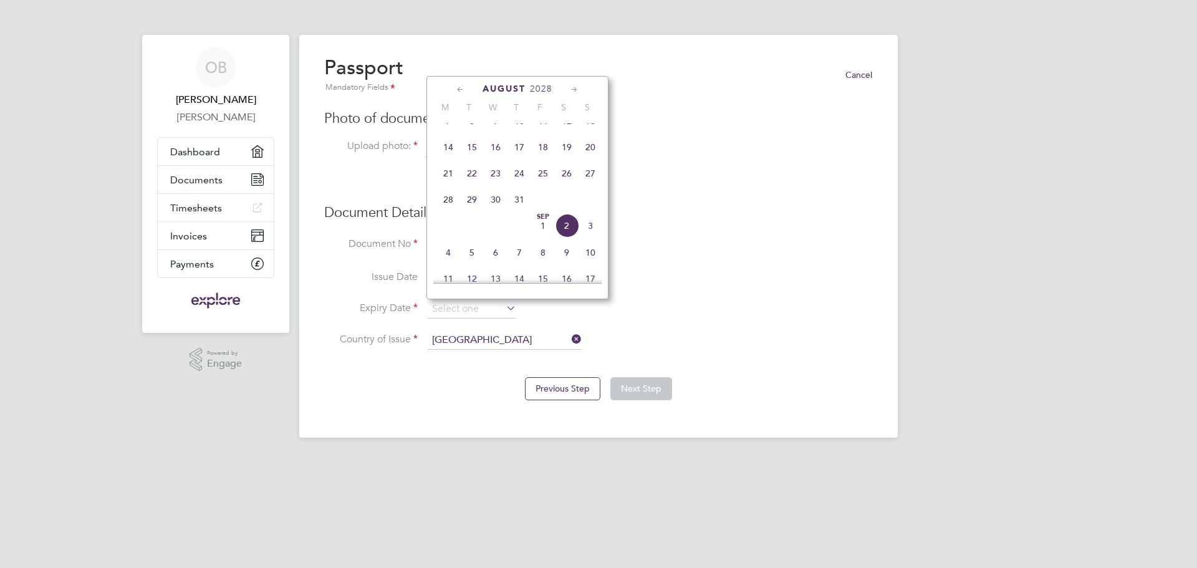
click at [462, 88] on icon at bounding box center [461, 90] width 12 height 14
click at [588, 157] on span "9" at bounding box center [591, 159] width 24 height 24
type input "09 Jul 2028"
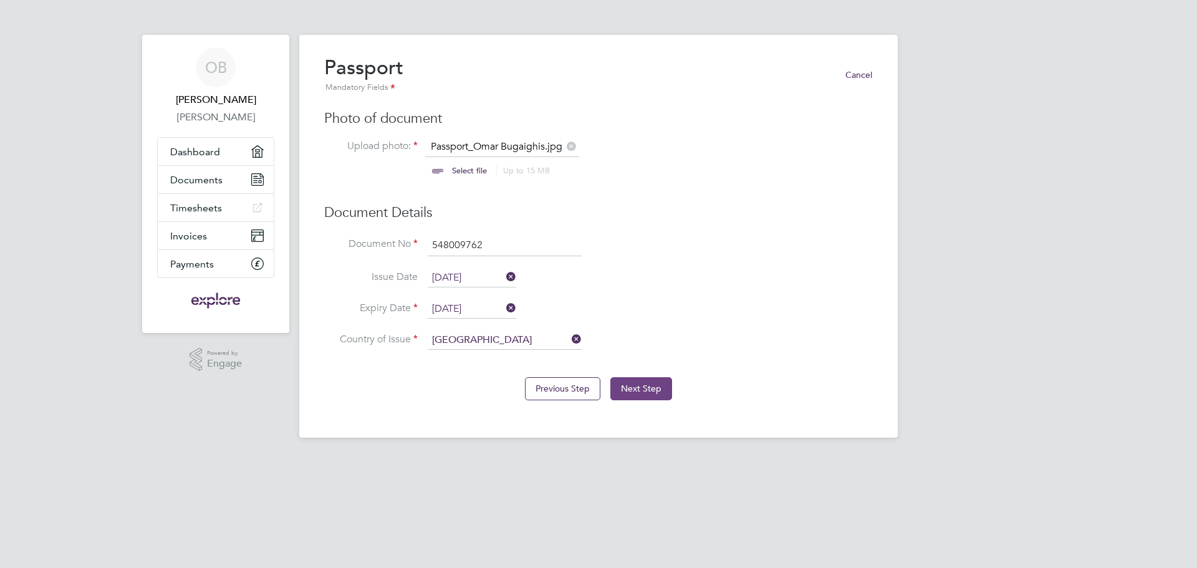
click at [642, 390] on button "Next Step" at bounding box center [641, 388] width 62 height 22
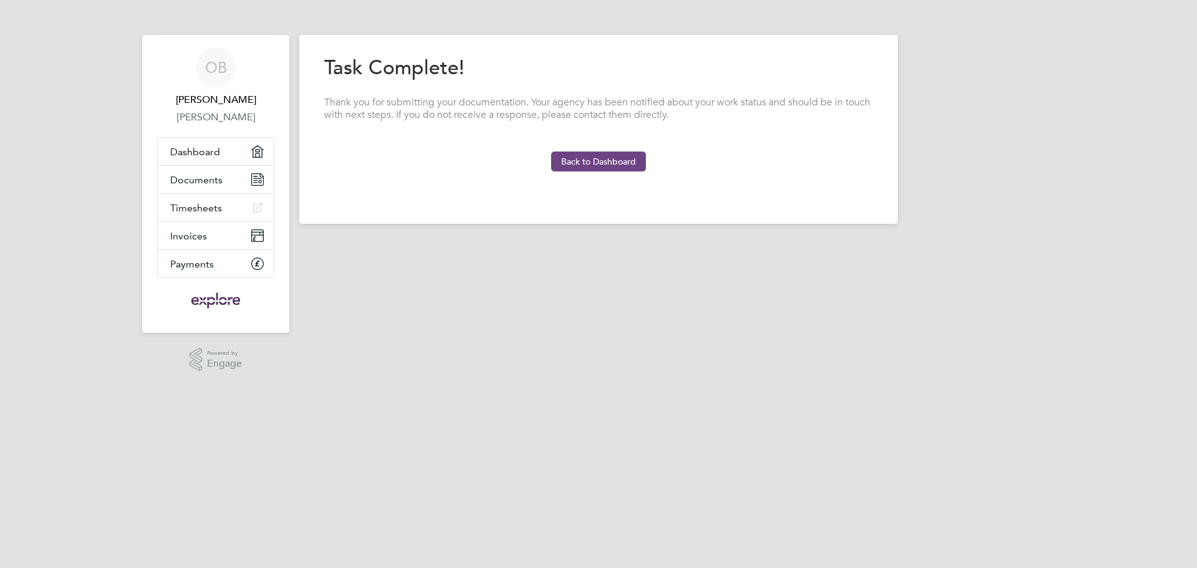
click at [589, 163] on button "Back to Dashboard" at bounding box center [598, 162] width 95 height 20
